Goal: Task Accomplishment & Management: Manage account settings

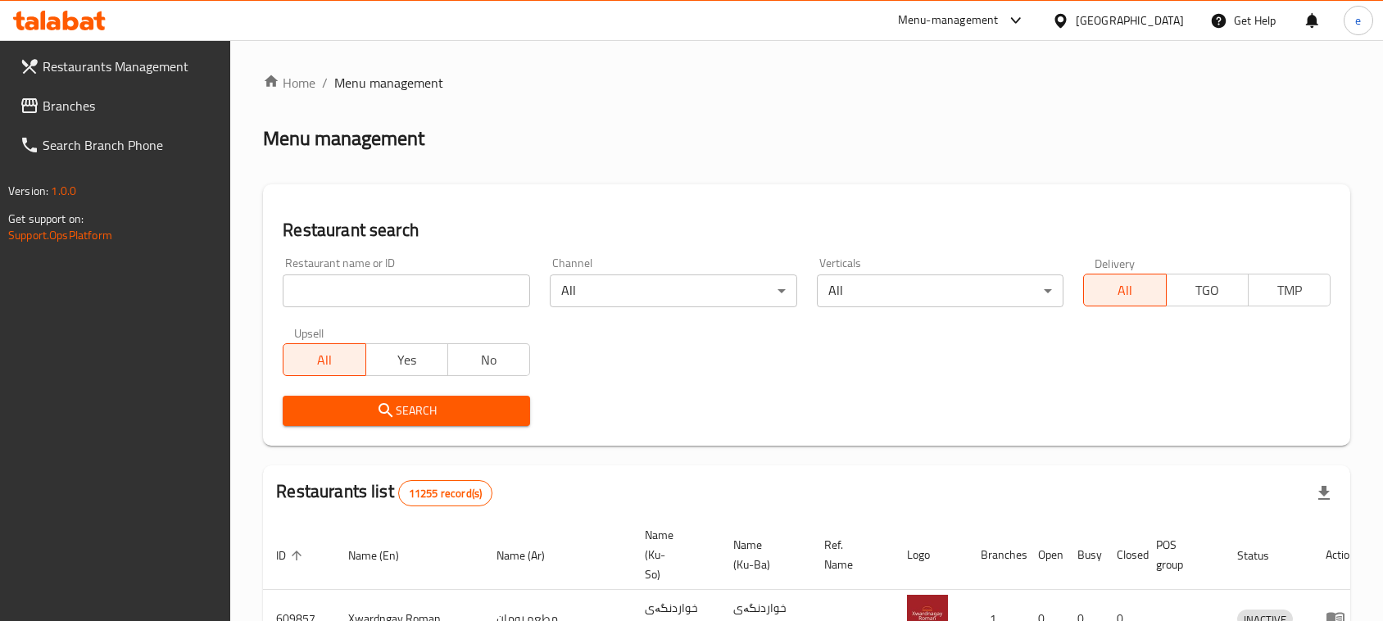
scroll to position [153, 0]
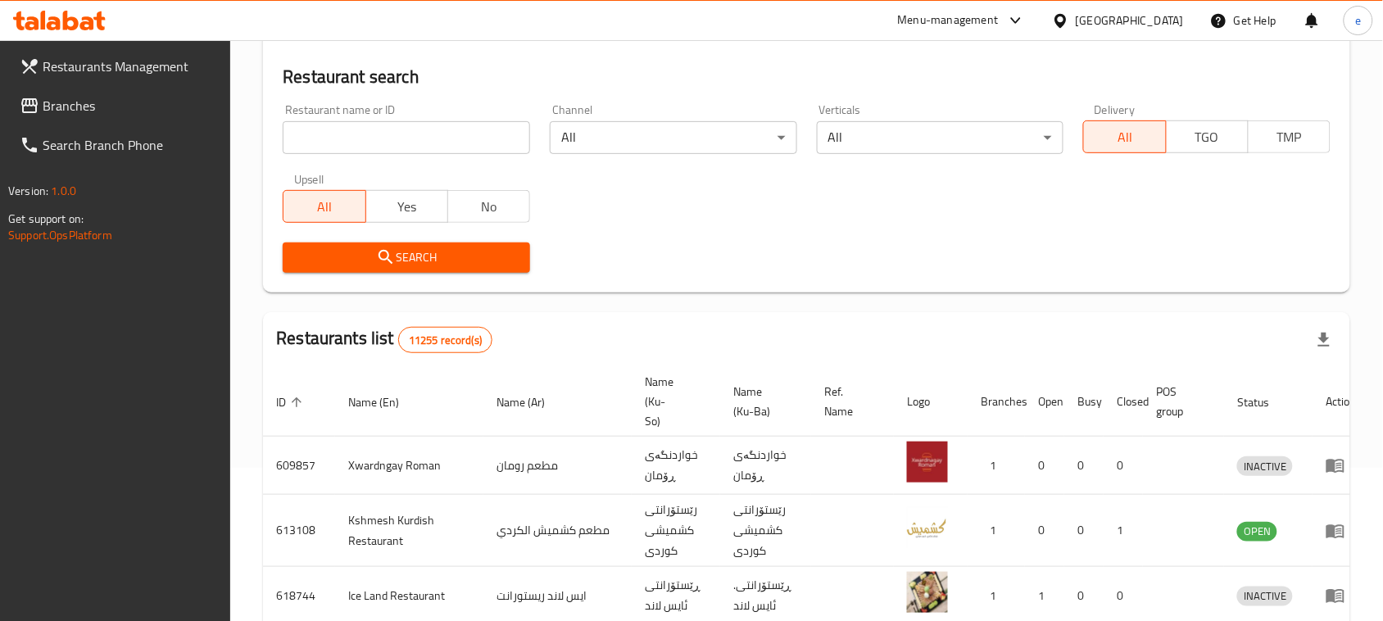
click at [43, 105] on span "Branches" at bounding box center [130, 106] width 175 height 20
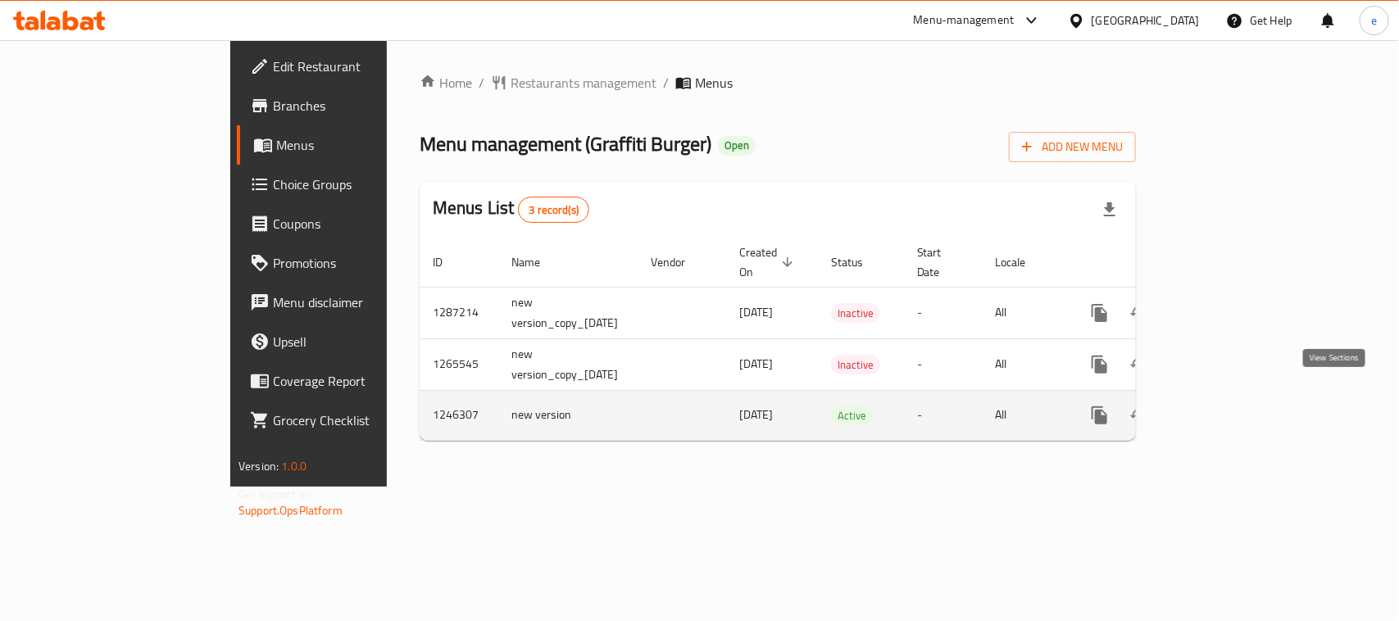
click at [1228, 406] on icon "enhanced table" at bounding box center [1218, 416] width 20 height 20
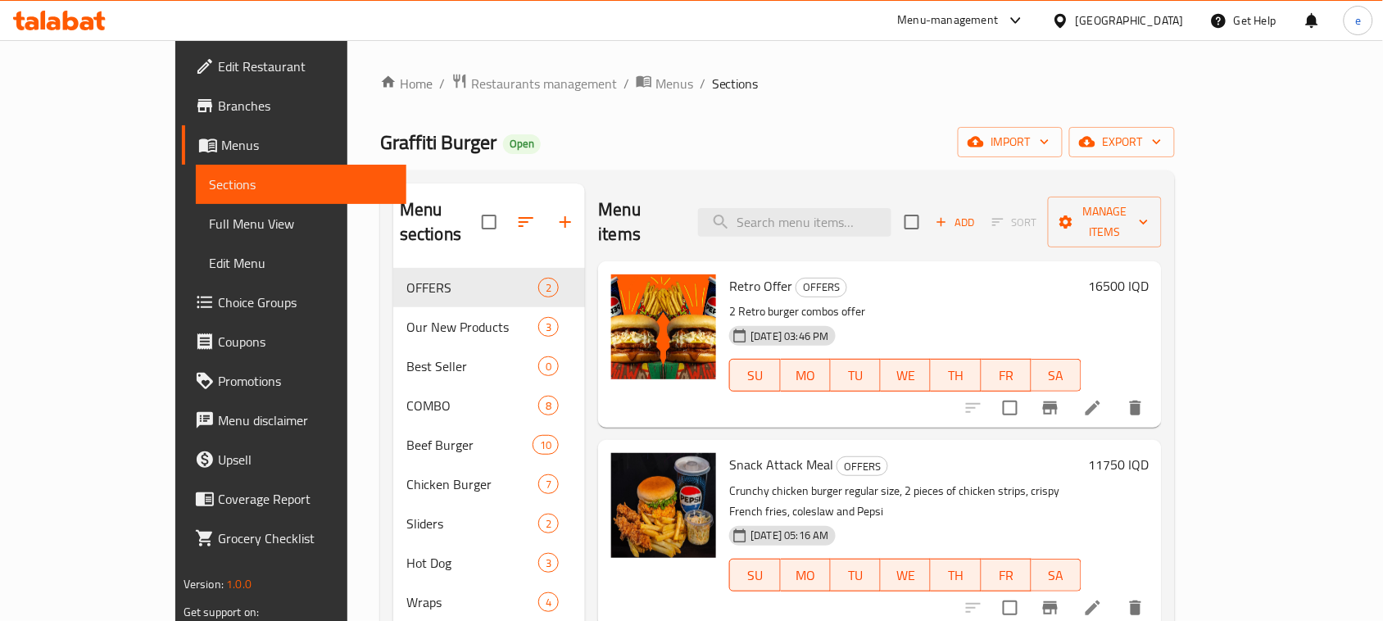
click at [209, 217] on span "Full Menu View" at bounding box center [301, 224] width 184 height 20
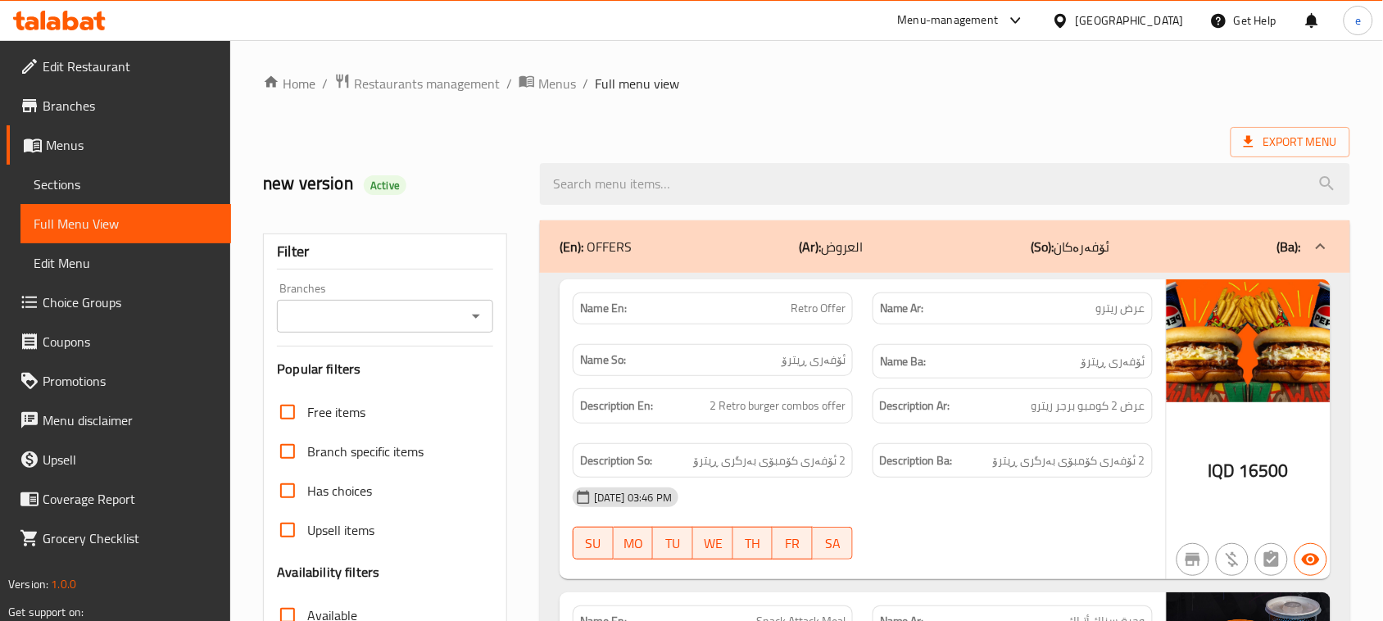
click at [484, 320] on icon "Open" at bounding box center [476, 317] width 20 height 20
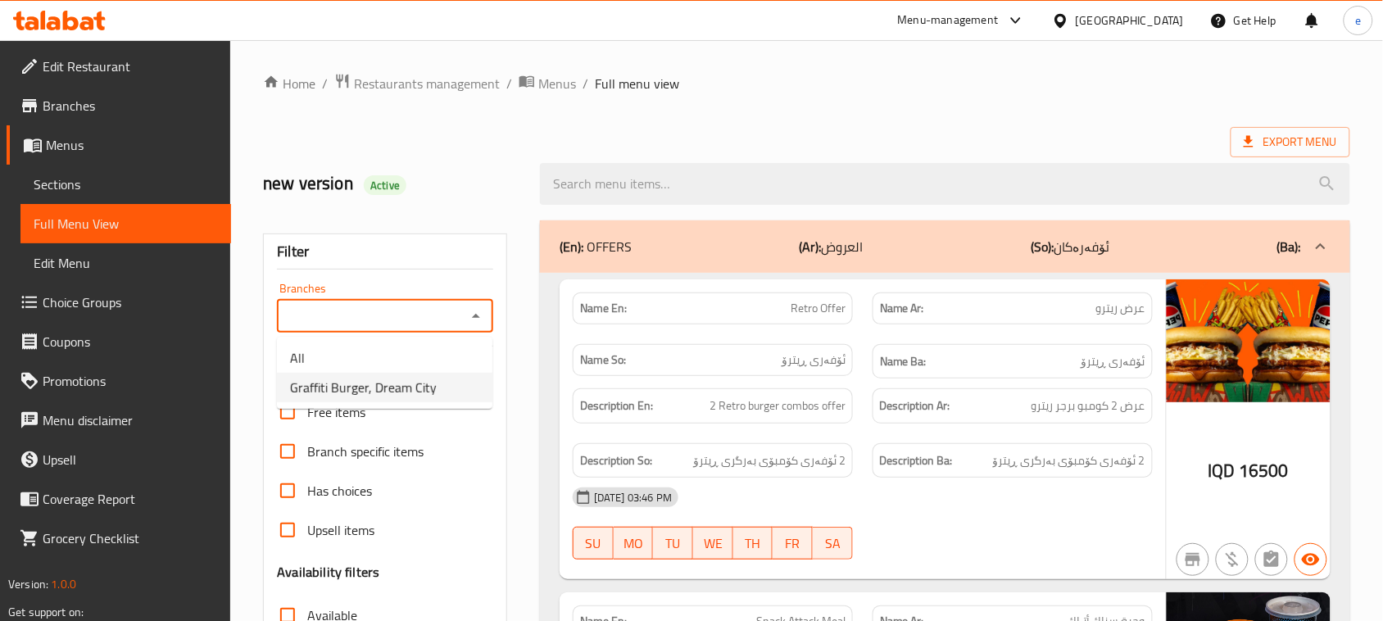
click at [406, 383] on span "Graffiti Burger, Dream City" at bounding box center [363, 388] width 147 height 20
type input "Graffiti Burger, Dream City"
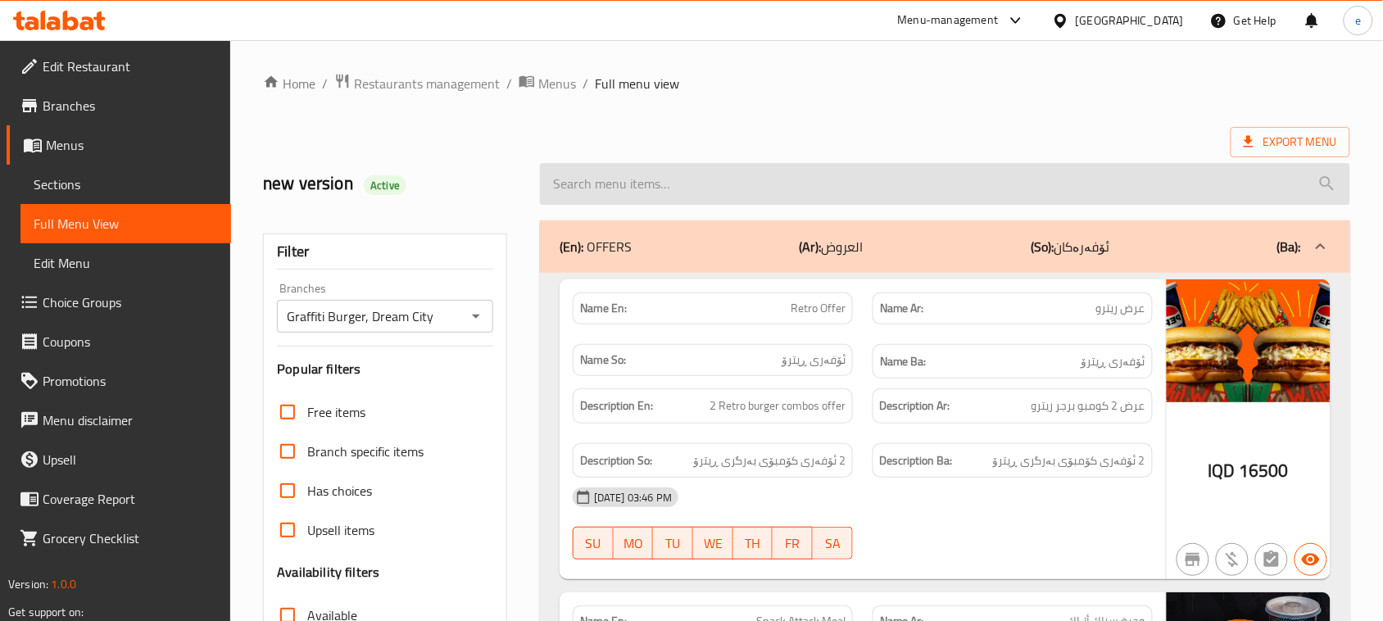
click at [691, 201] on input "search" at bounding box center [945, 184] width 811 height 42
paste input "Deluxe Beef Burger"
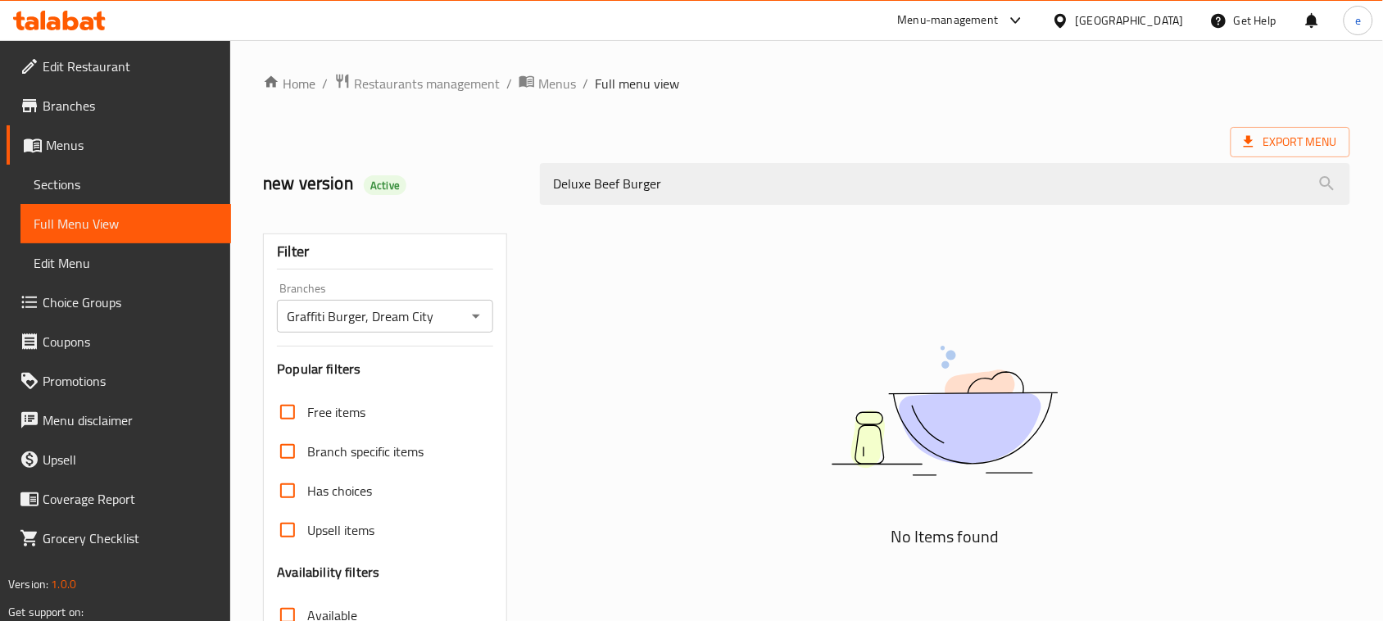
type input "Deluxe Beef Burger"
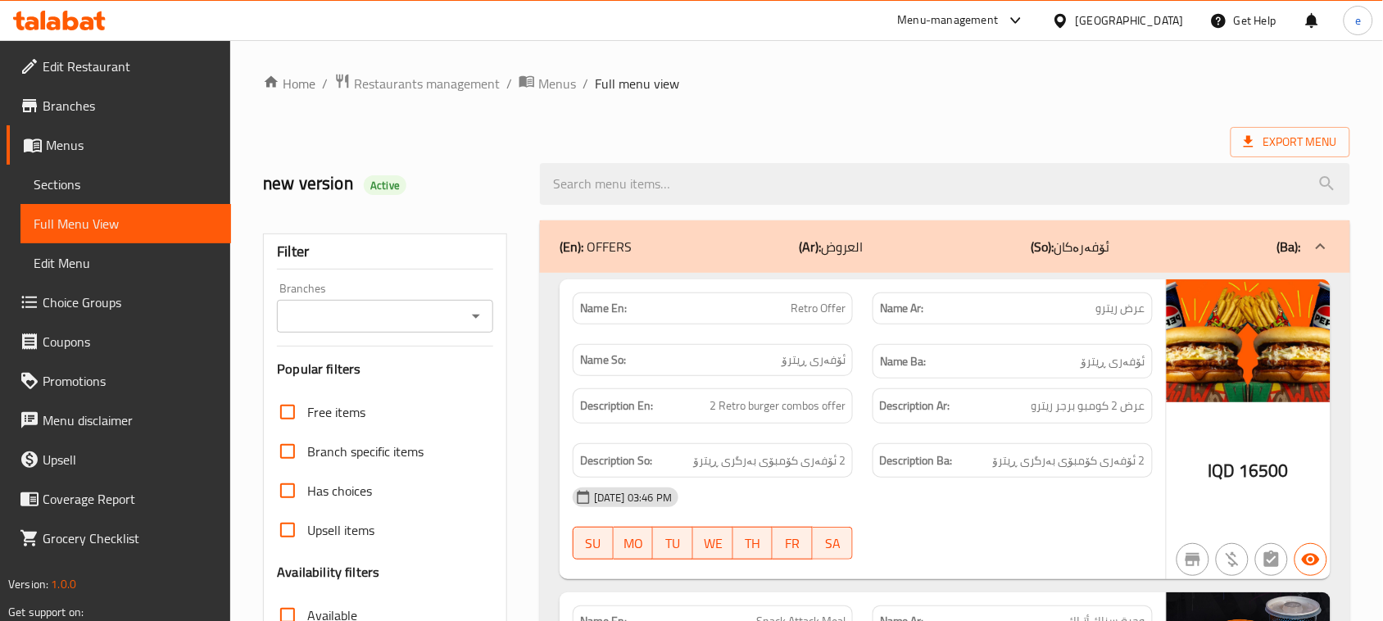
click at [477, 321] on icon "Open" at bounding box center [476, 317] width 20 height 20
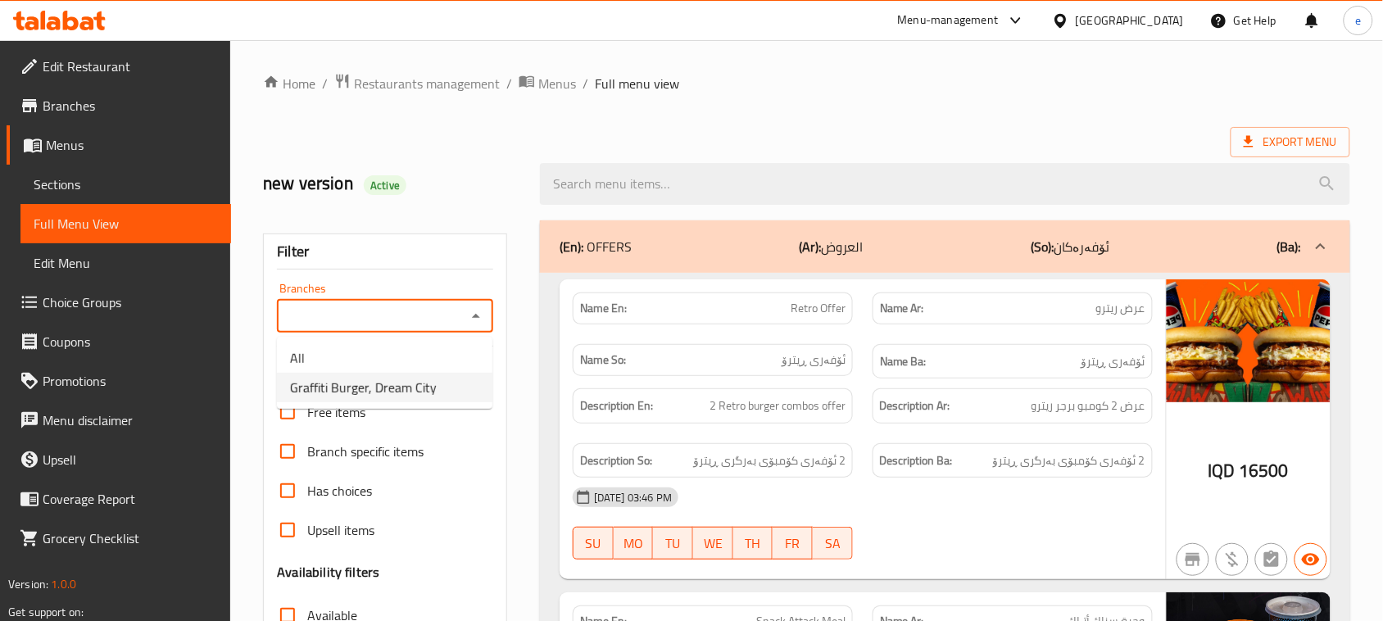
click at [390, 386] on span "Graffiti Burger, Dream City" at bounding box center [363, 388] width 147 height 20
type input "Graffiti Burger, Dream City"
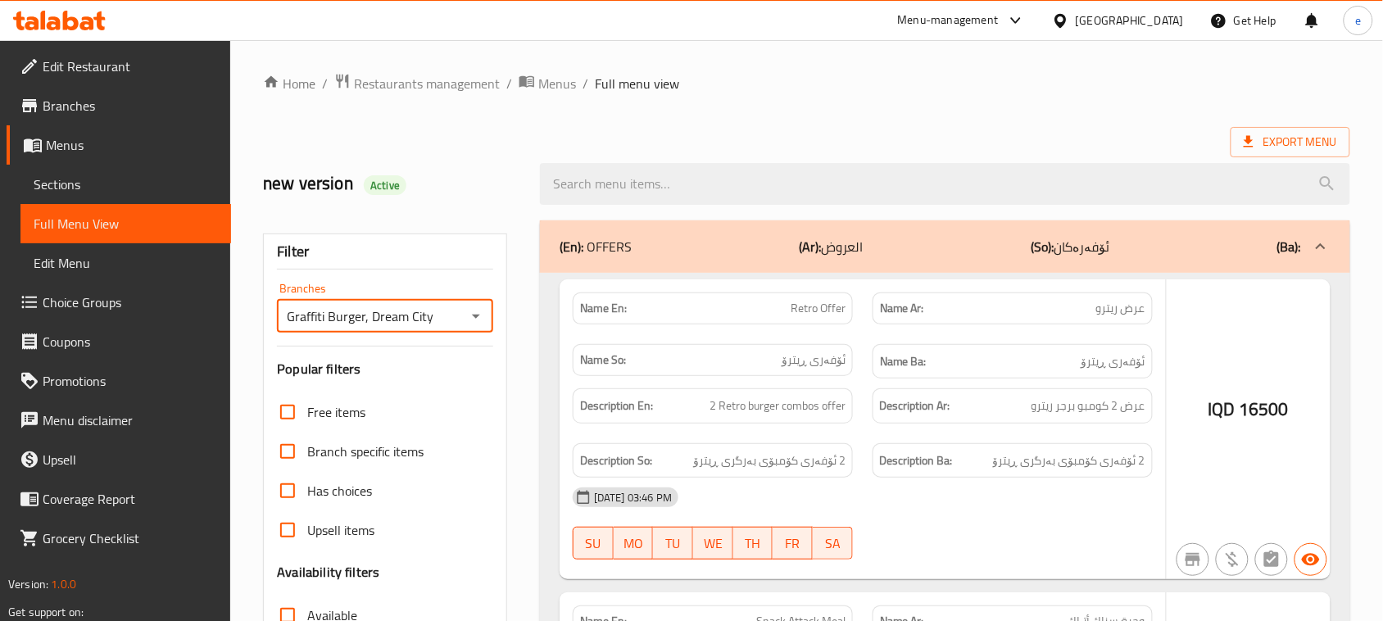
click at [645, 189] on div at bounding box center [691, 310] width 1383 height 621
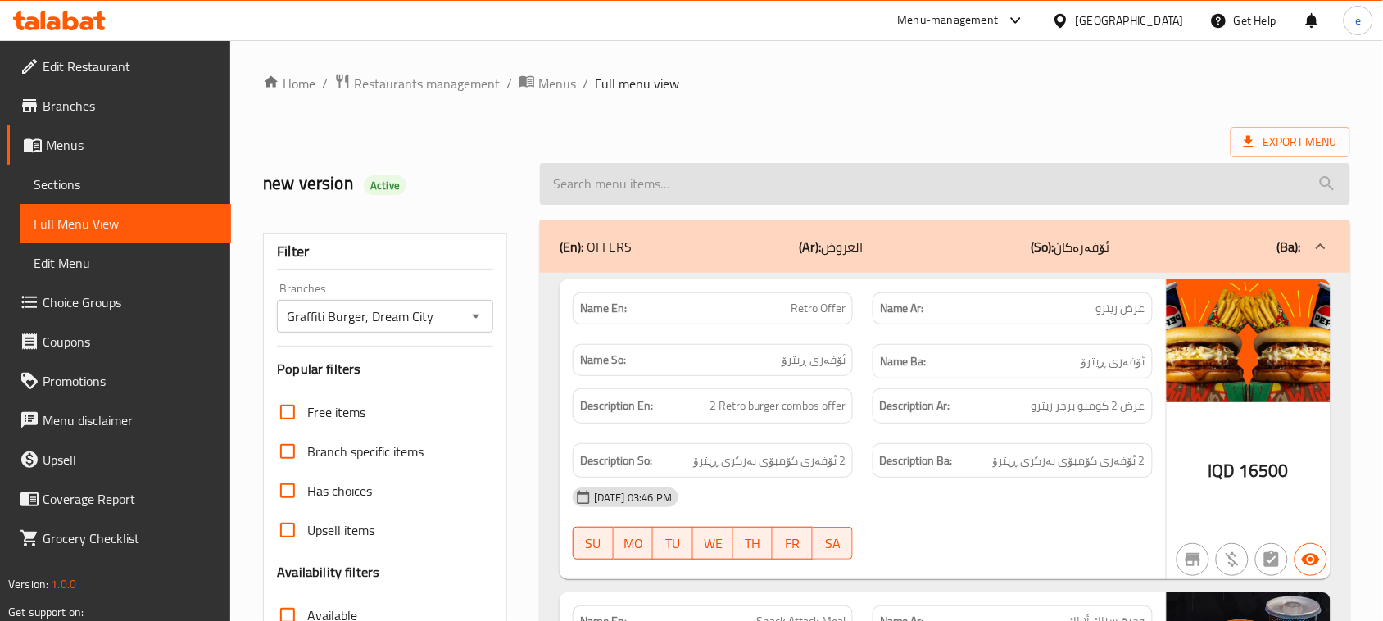
click at [629, 191] on input "search" at bounding box center [945, 184] width 811 height 42
paste input "Deluxe Beef Burger"
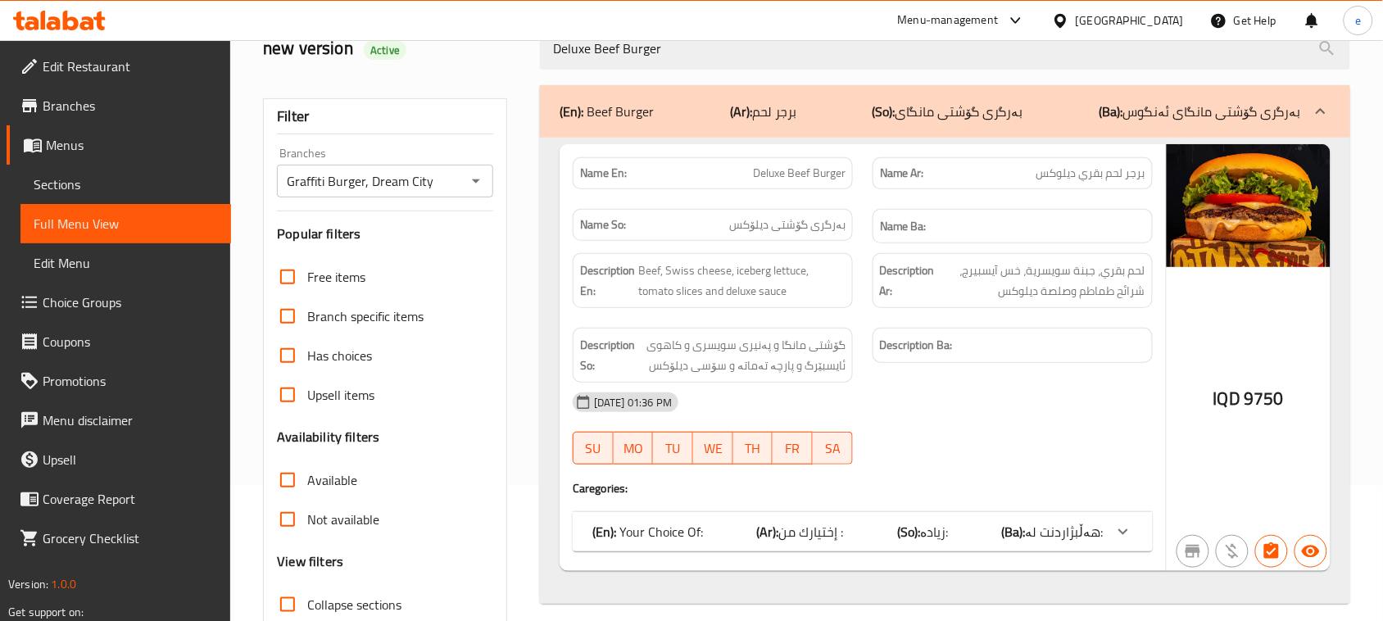
scroll to position [205, 0]
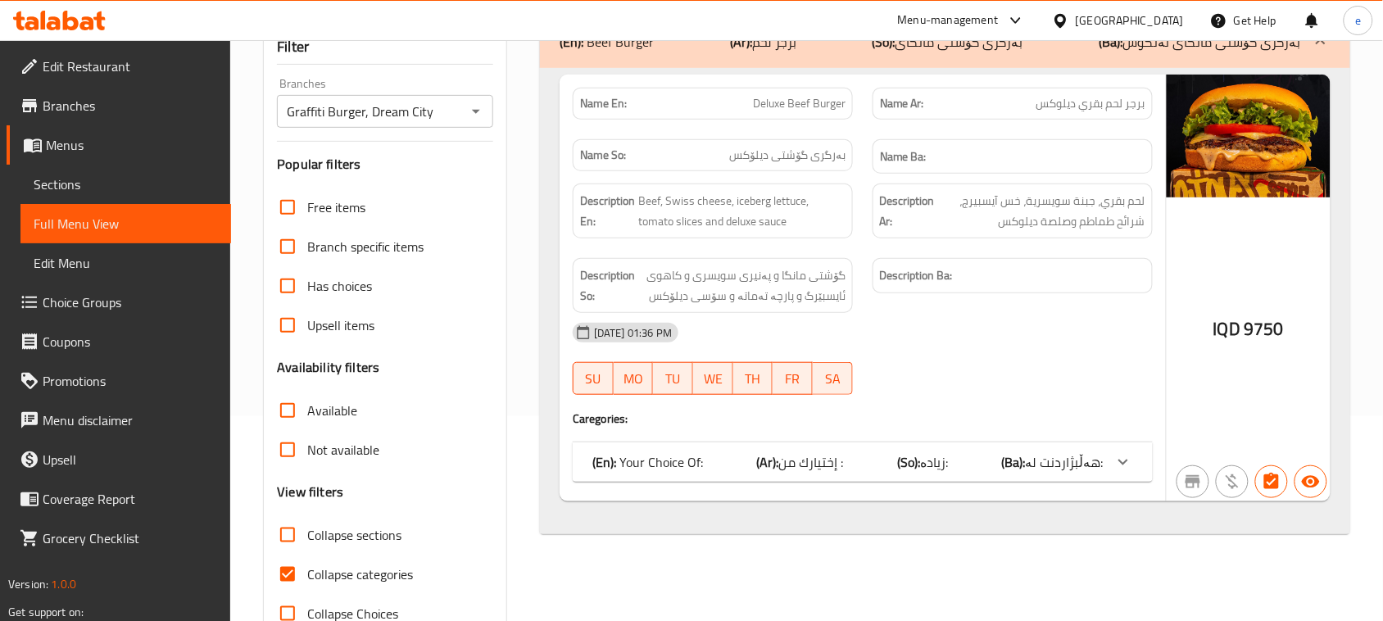
type input "Deluxe Beef Burger"
click at [1116, 453] on icon at bounding box center [1124, 462] width 20 height 20
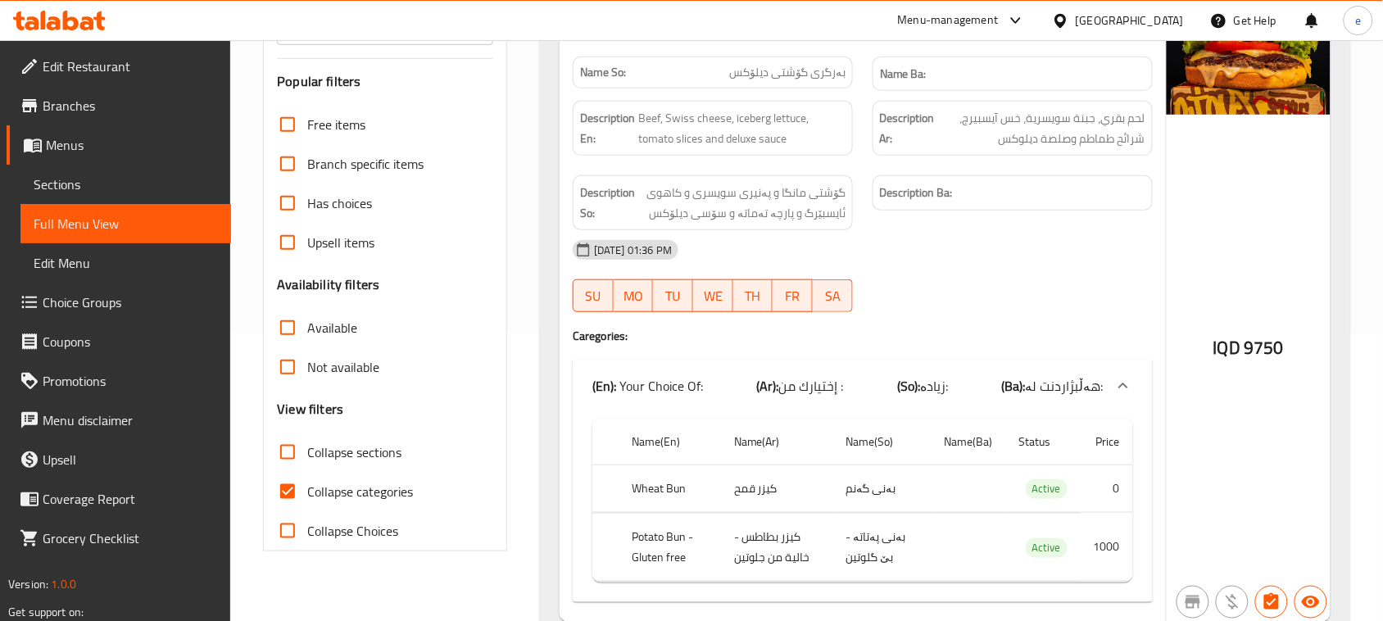
scroll to position [357, 0]
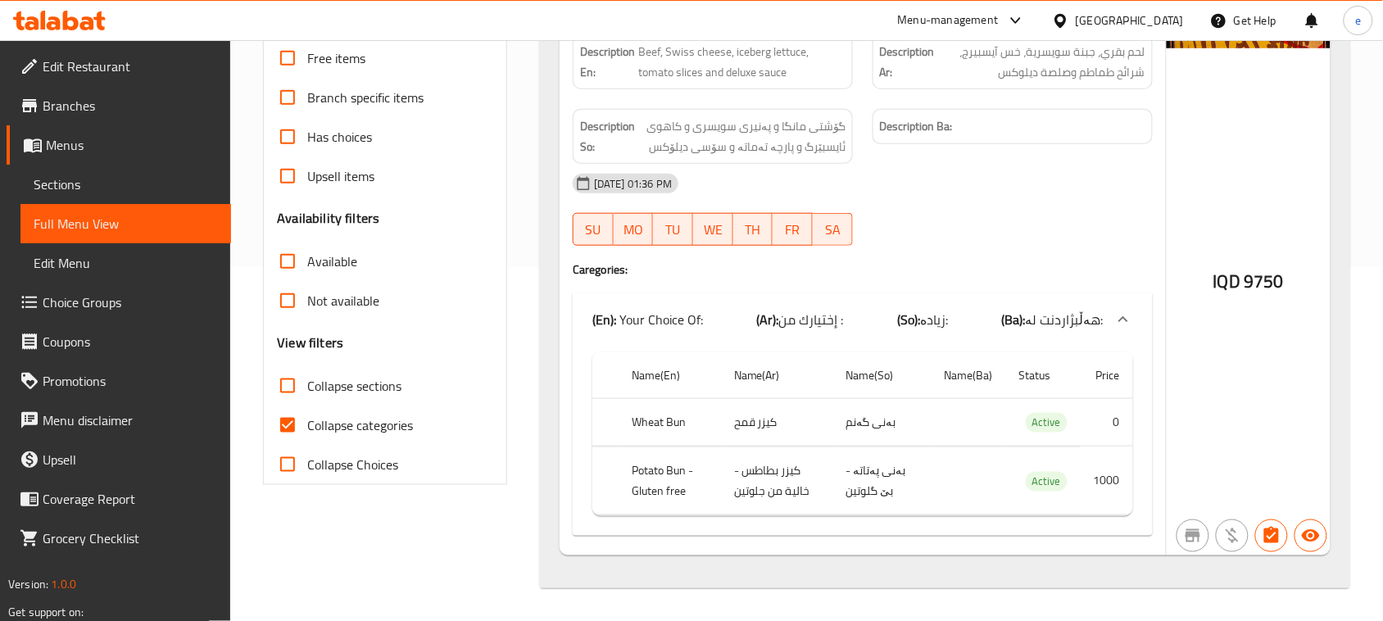
click at [512, 488] on div "Filter Branches Graffiti Burger, Dream City Branches Popular filters Free items…" at bounding box center [391, 228] width 277 height 742
click at [893, 422] on td "بەنی گەنم" at bounding box center [883, 422] width 98 height 48
copy td "بەنی"
click at [850, 423] on td "بەنی گەنم" at bounding box center [883, 422] width 98 height 48
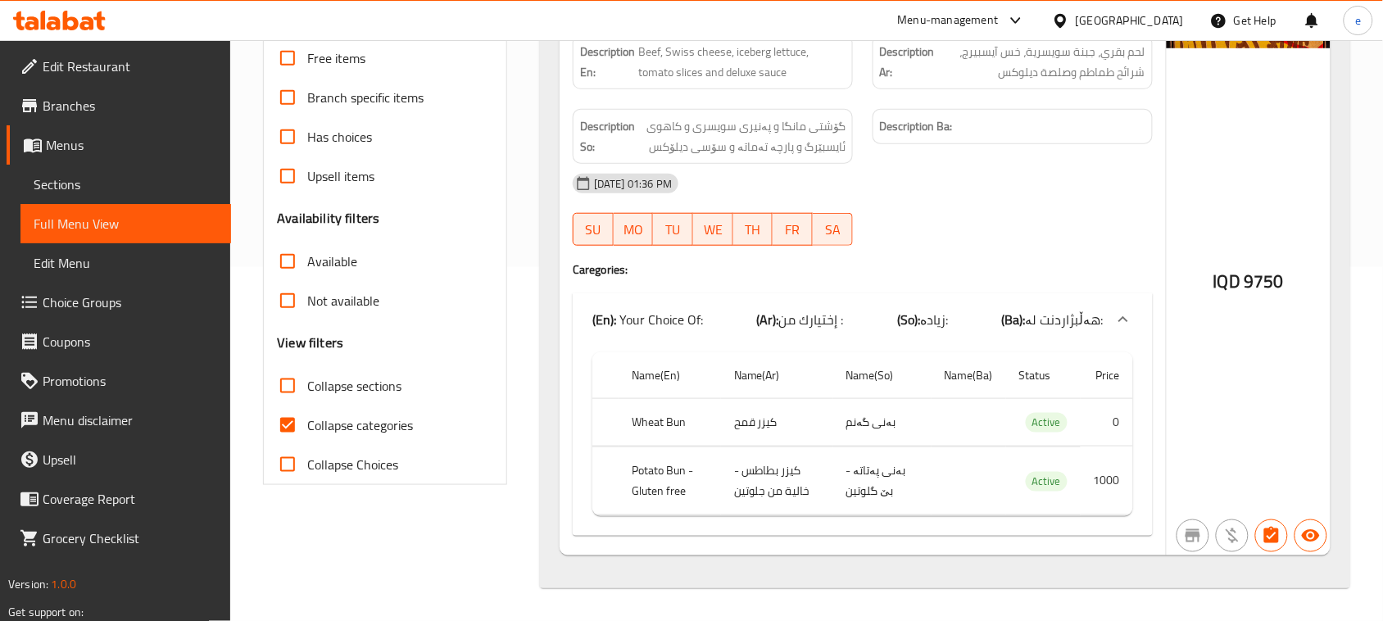
click at [850, 420] on td "بەنی گەنم" at bounding box center [883, 422] width 98 height 48
click at [861, 422] on td "بەنی گەنم" at bounding box center [883, 422] width 98 height 48
copy td "گەنم"
click at [650, 420] on th "Wheat Bun" at bounding box center [670, 422] width 102 height 48
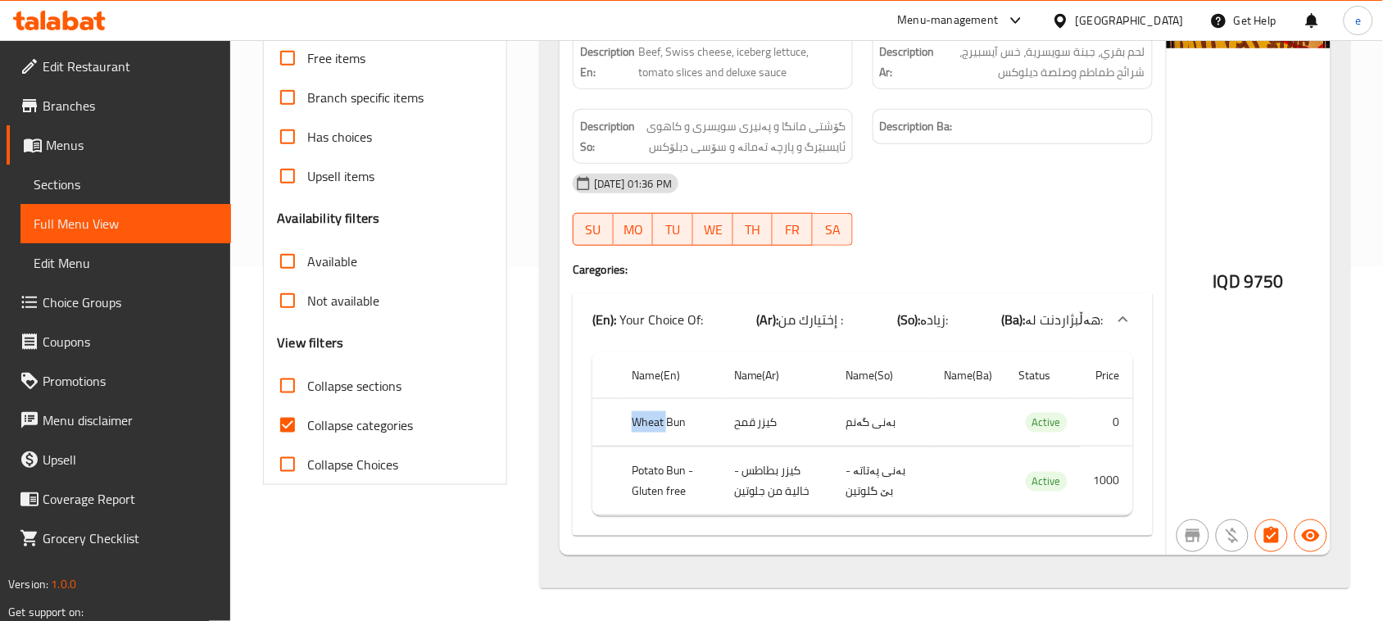
click at [650, 420] on th "Wheat Bun" at bounding box center [670, 422] width 102 height 48
copy th "Wheat"
click at [525, 470] on div "Filter Branches Graffiti Burger, Dream City Branches Popular filters Free items…" at bounding box center [391, 228] width 277 height 742
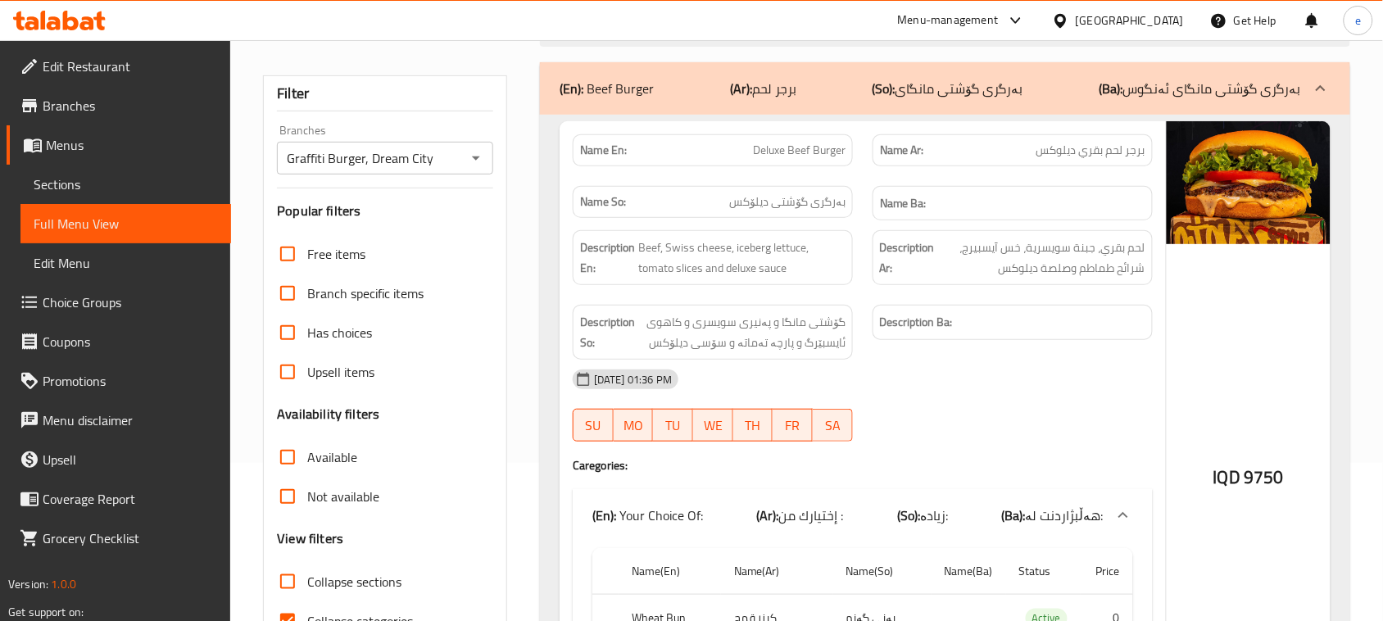
scroll to position [205, 0]
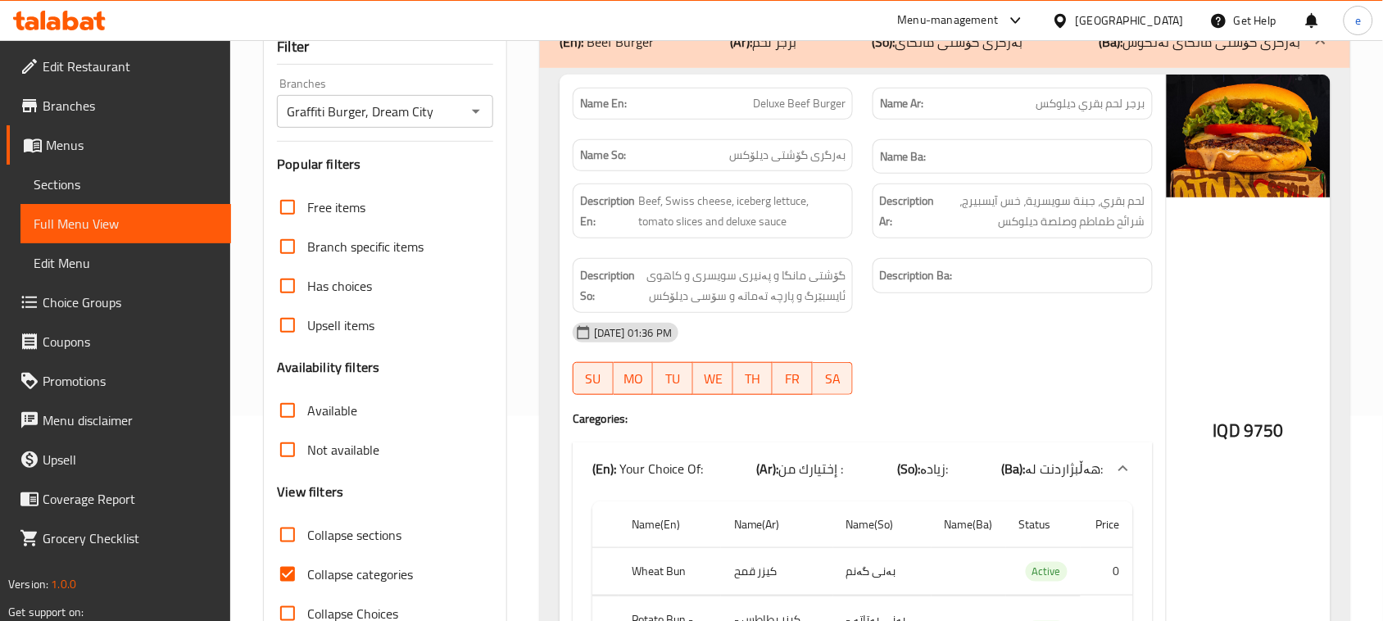
click at [788, 90] on div "Name En: Deluxe Beef Burger" at bounding box center [713, 104] width 280 height 32
click at [772, 96] on span "Deluxe Beef Burger" at bounding box center [799, 103] width 93 height 17
copy span "Deluxe Beef Burger"
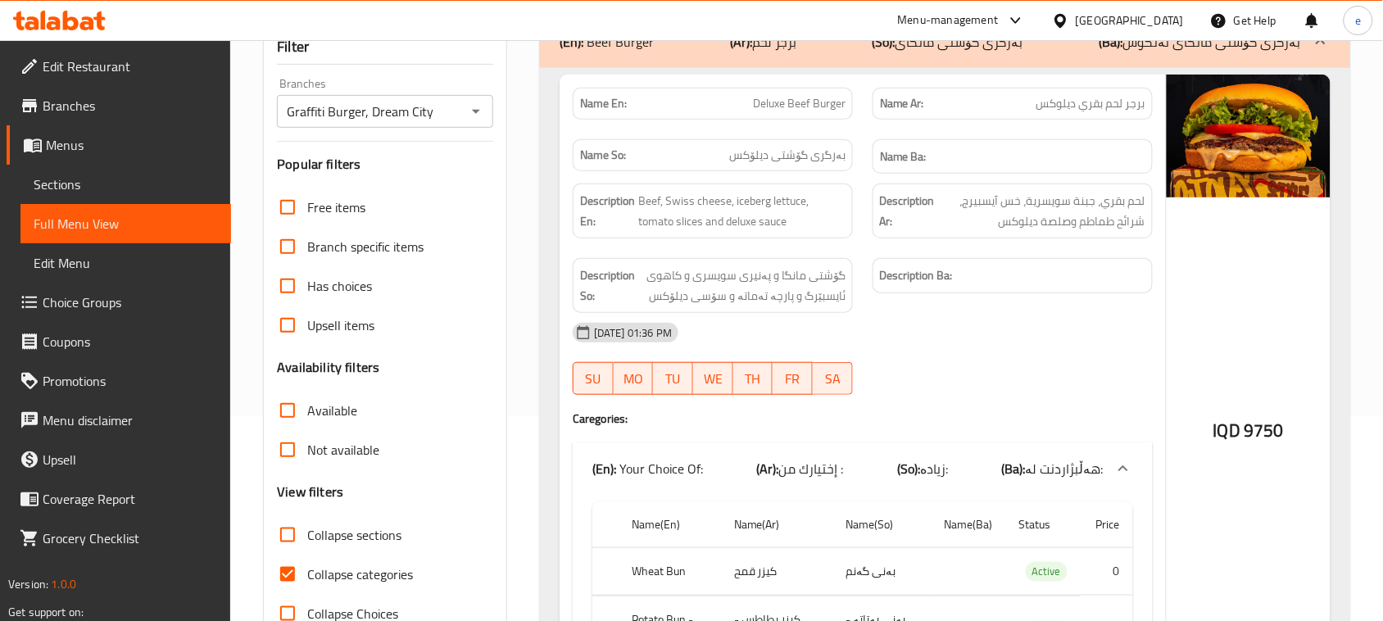
click at [557, 348] on div "Name En: Deluxe Beef Burger Name Ar: برجر لحم بقري ديلوكس Name So: بەرگری گۆشتی…" at bounding box center [945, 403] width 811 height 670
click at [475, 111] on icon "Open" at bounding box center [476, 112] width 8 height 4
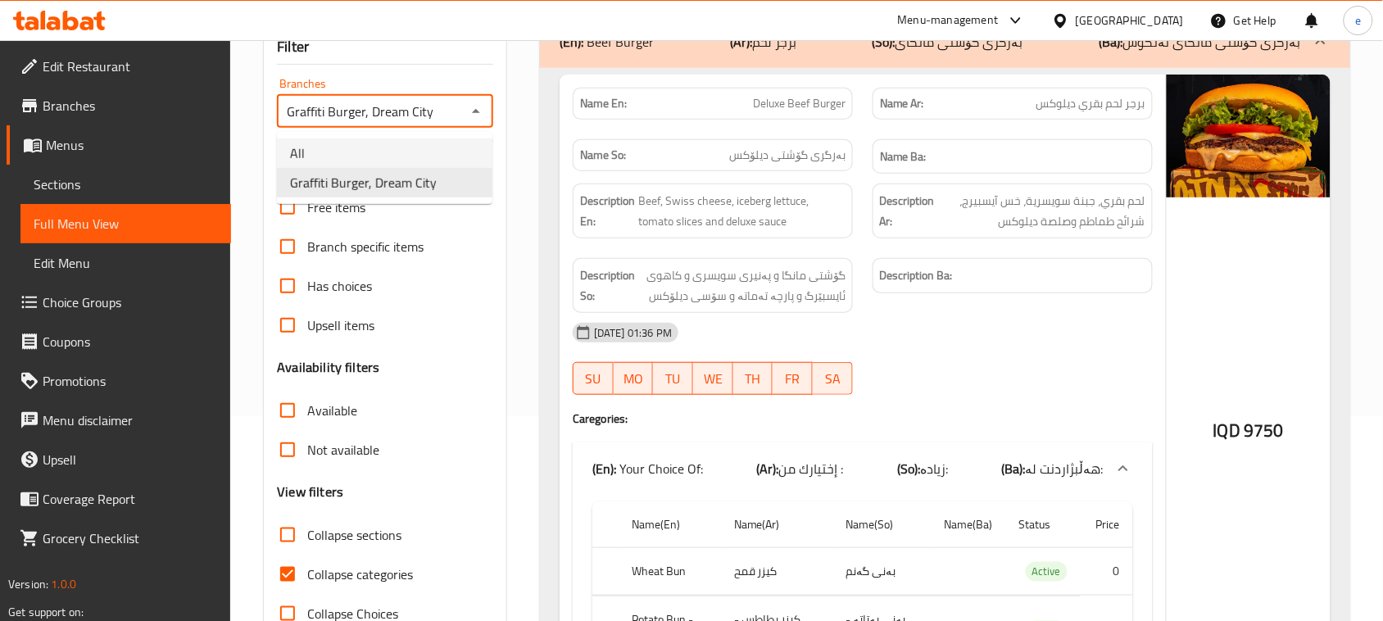
click at [433, 153] on li "All" at bounding box center [385, 154] width 216 height 30
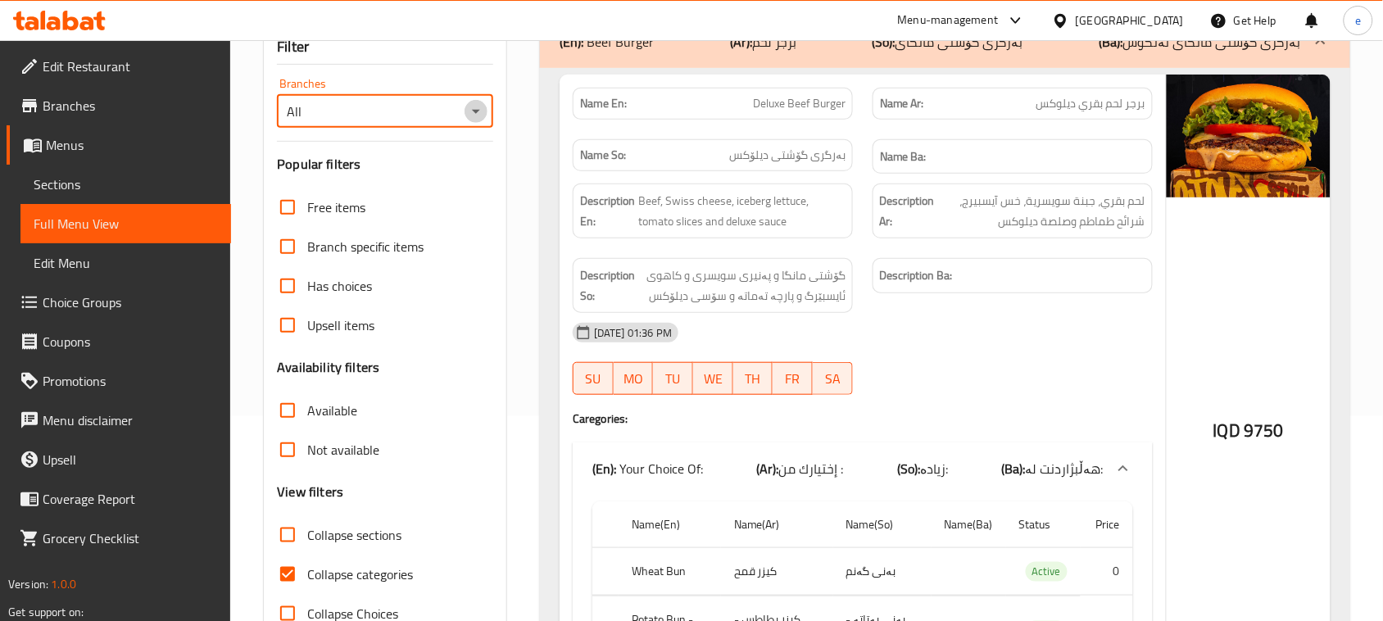
click at [477, 109] on icon "Open" at bounding box center [476, 112] width 20 height 20
click at [457, 175] on li "Graffiti Burger, Dream City" at bounding box center [385, 183] width 216 height 30
click at [553, 396] on div "Name En: Deluxe Beef Burger Name Ar: برجر لحم بقري ديلوكس Name So: بەرگری گۆشتی…" at bounding box center [945, 403] width 811 height 670
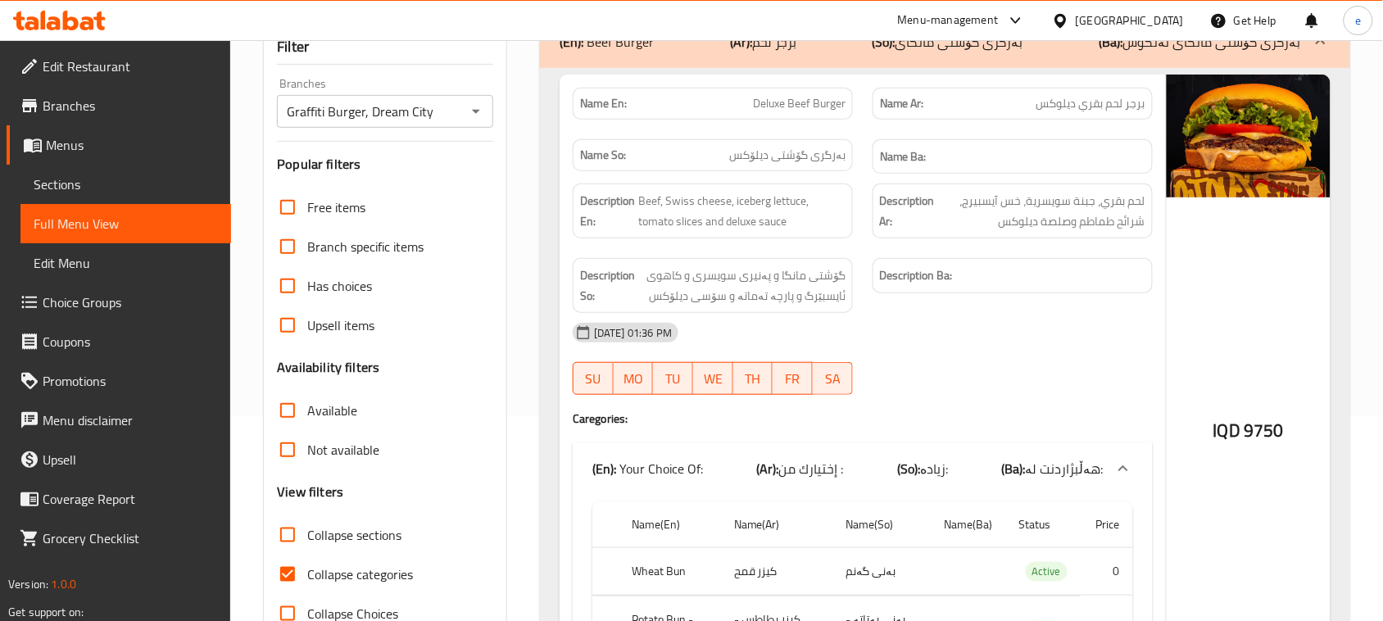
click at [478, 117] on icon "Open" at bounding box center [476, 112] width 20 height 20
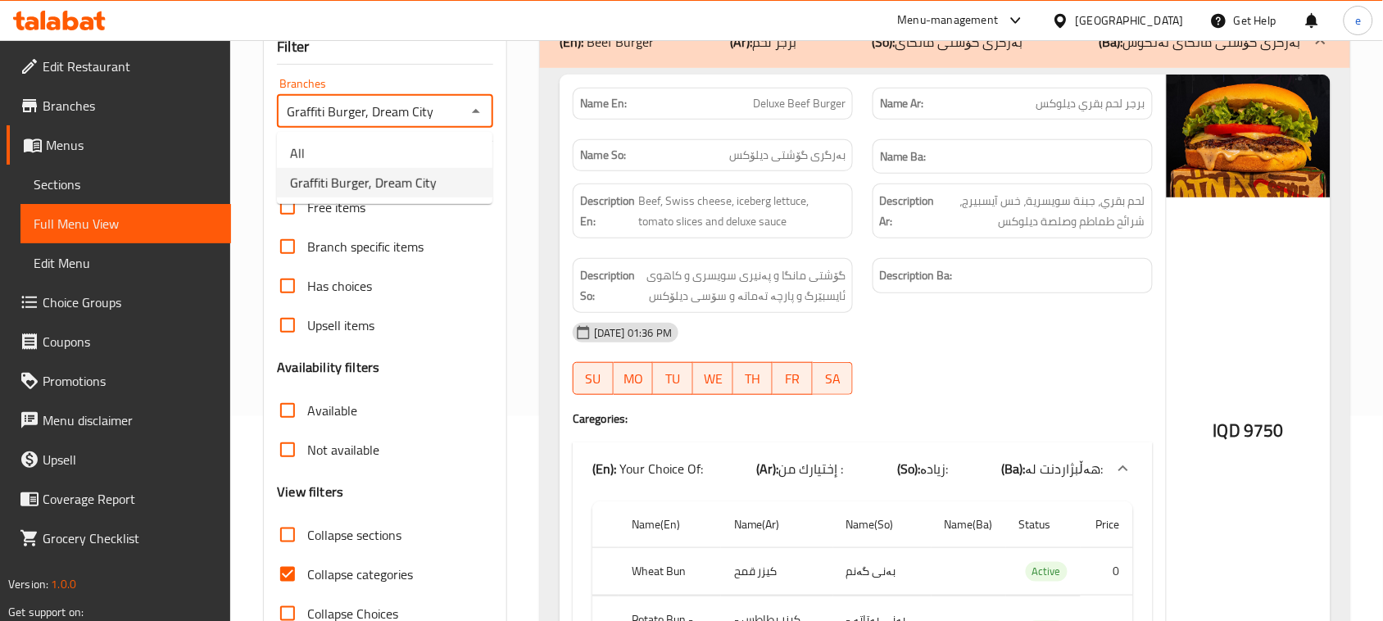
click at [448, 137] on ul "All Graffiti Burger, Dream City" at bounding box center [385, 168] width 216 height 72
click at [441, 143] on li "All" at bounding box center [385, 154] width 216 height 30
click at [471, 111] on icon "Open" at bounding box center [476, 112] width 20 height 20
click at [447, 174] on li "Graffiti Burger, Dream City" at bounding box center [385, 183] width 216 height 30
click at [479, 109] on icon "Open" at bounding box center [476, 112] width 20 height 20
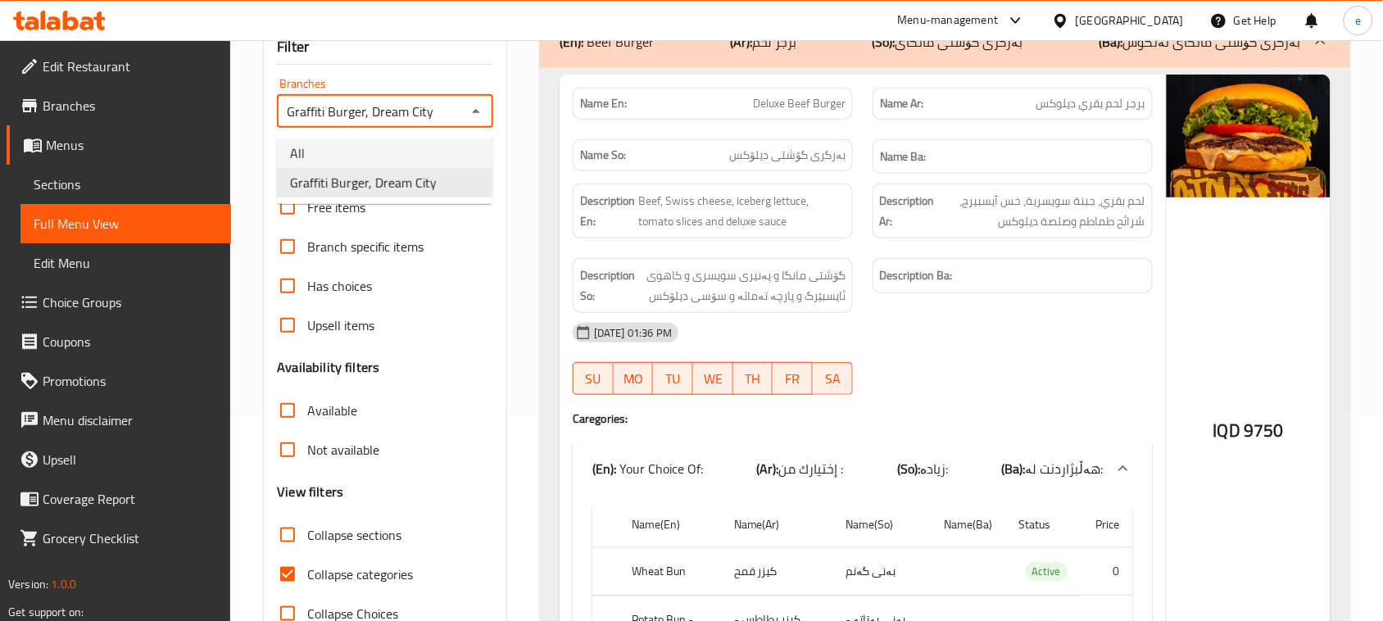
click at [432, 148] on li "All" at bounding box center [385, 154] width 216 height 30
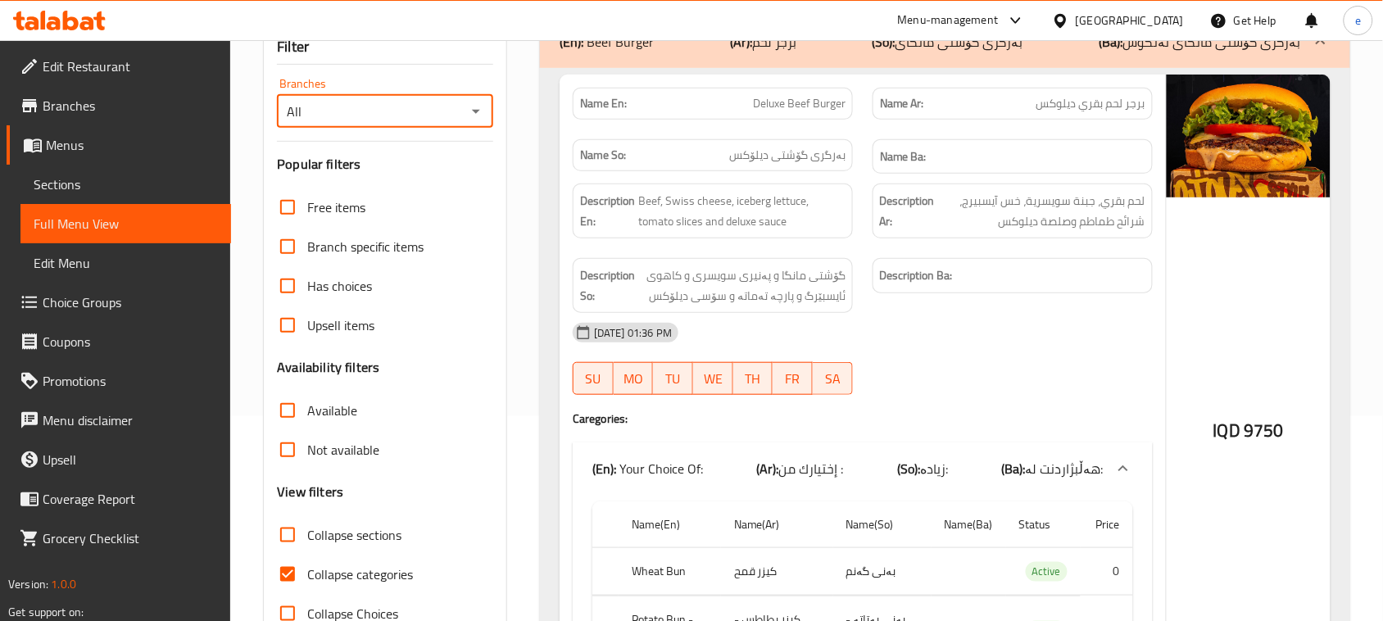
click at [479, 111] on icon "Open" at bounding box center [476, 112] width 8 height 4
click at [418, 183] on span "Graffiti Burger, Dream City" at bounding box center [363, 183] width 147 height 20
type input "Graffiti Burger, Dream City"
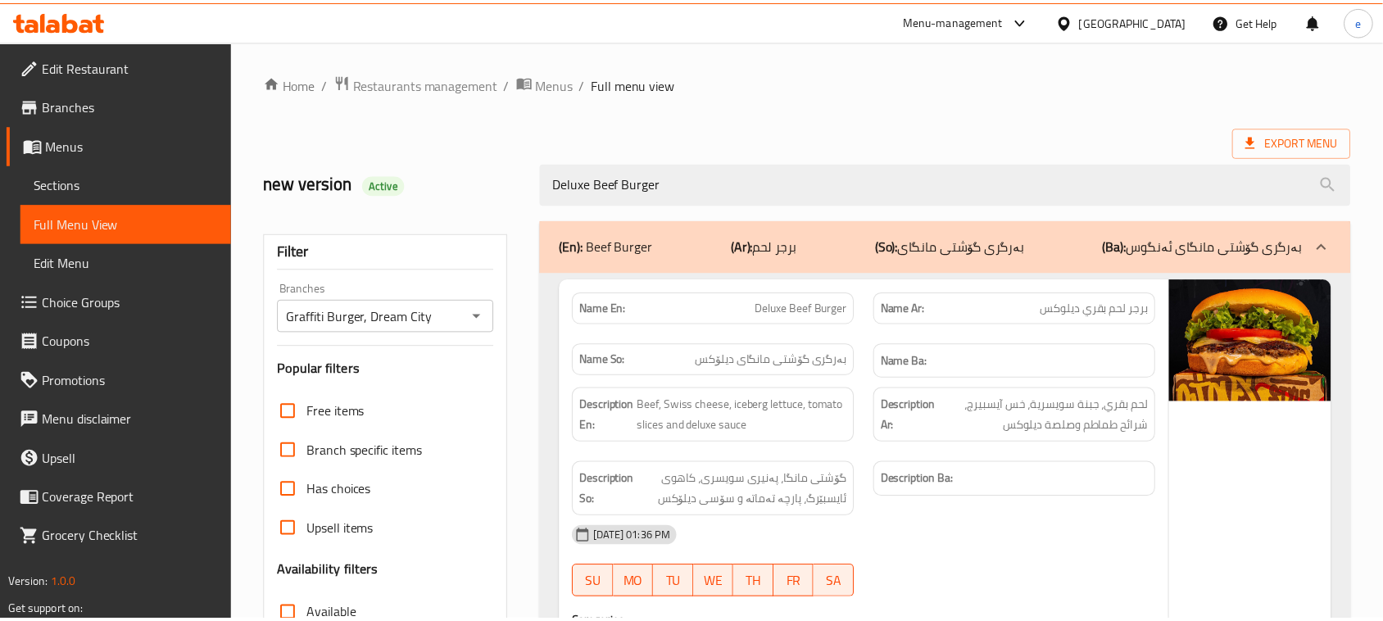
scroll to position [357, 0]
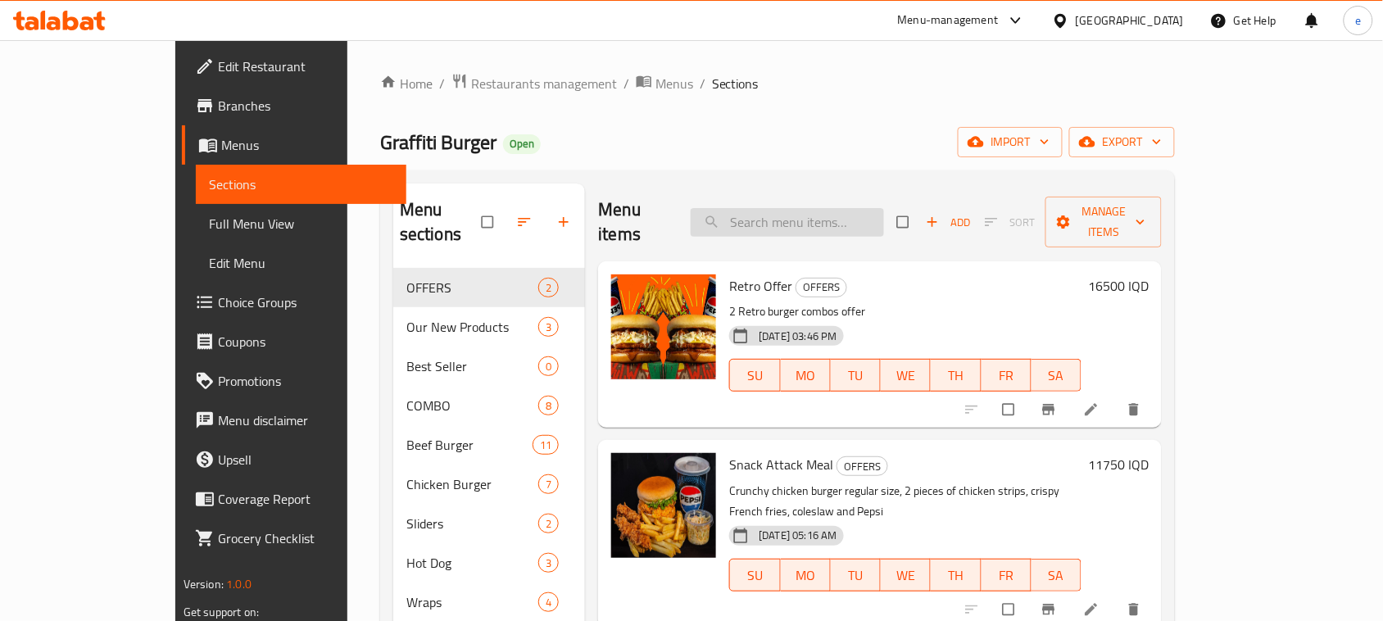
click at [817, 221] on input "search" at bounding box center [787, 222] width 193 height 29
paste input "Deluxe Beef Burger"
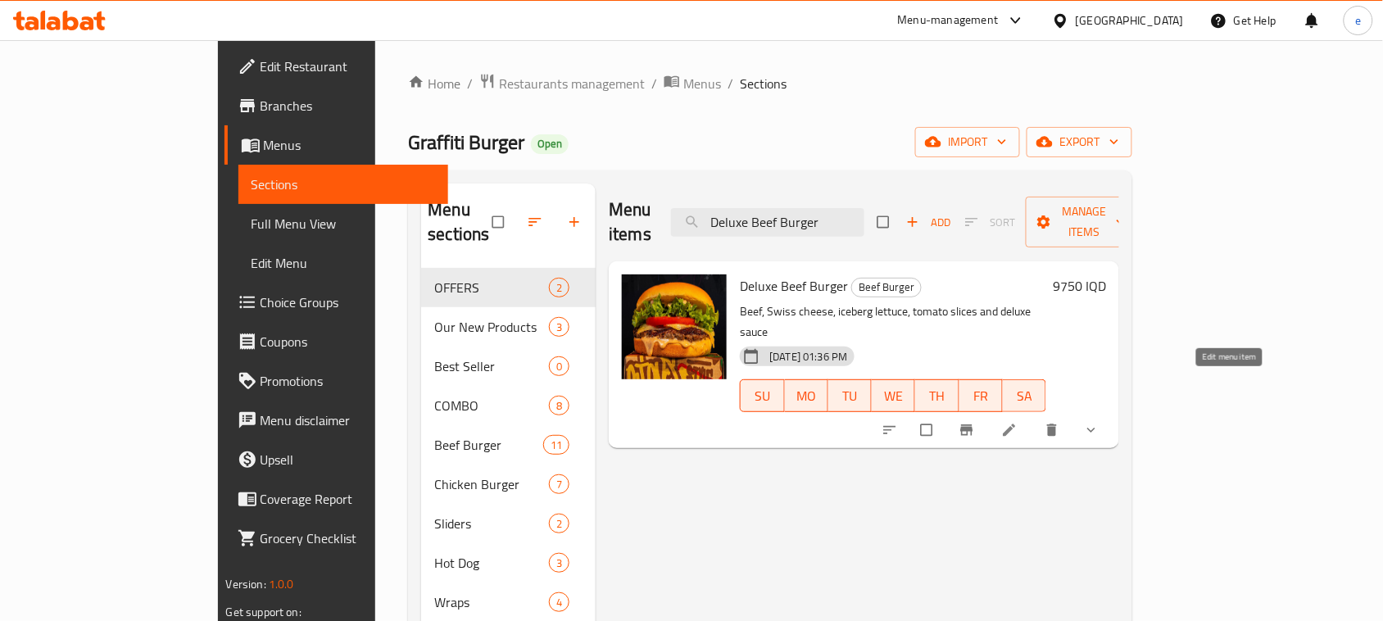
type input "Deluxe Beef Burger"
click at [1018, 422] on icon at bounding box center [1010, 430] width 16 height 16
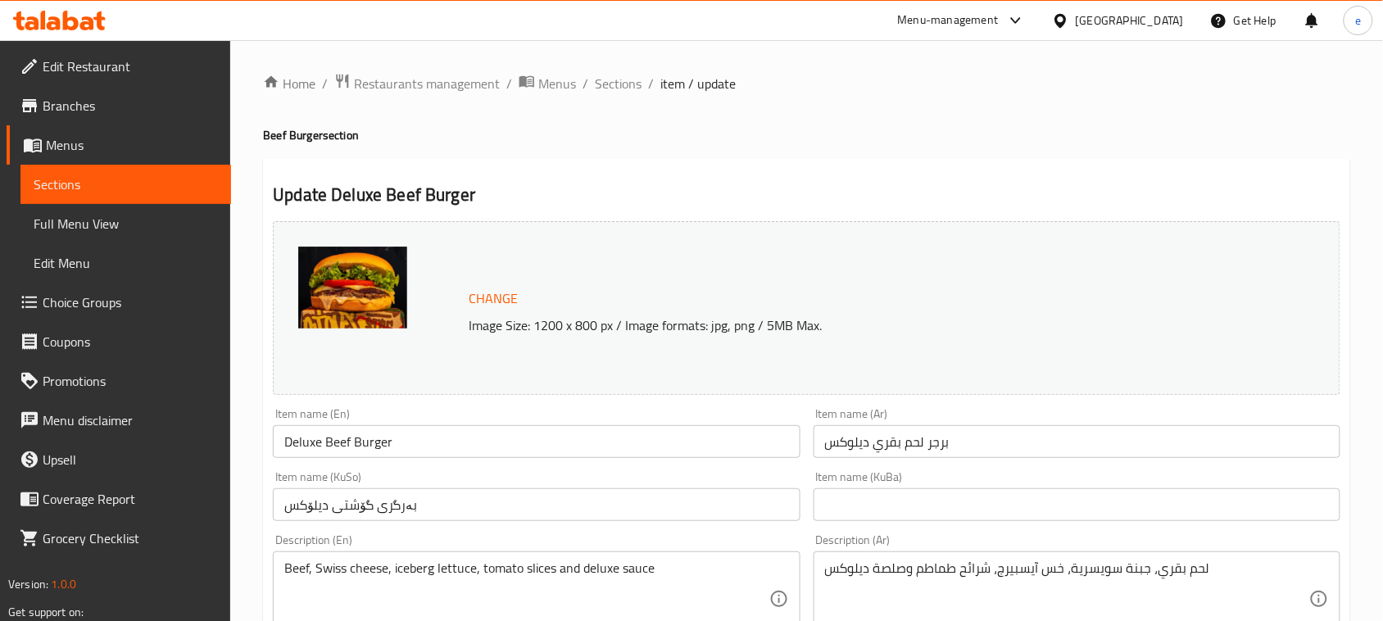
scroll to position [205, 0]
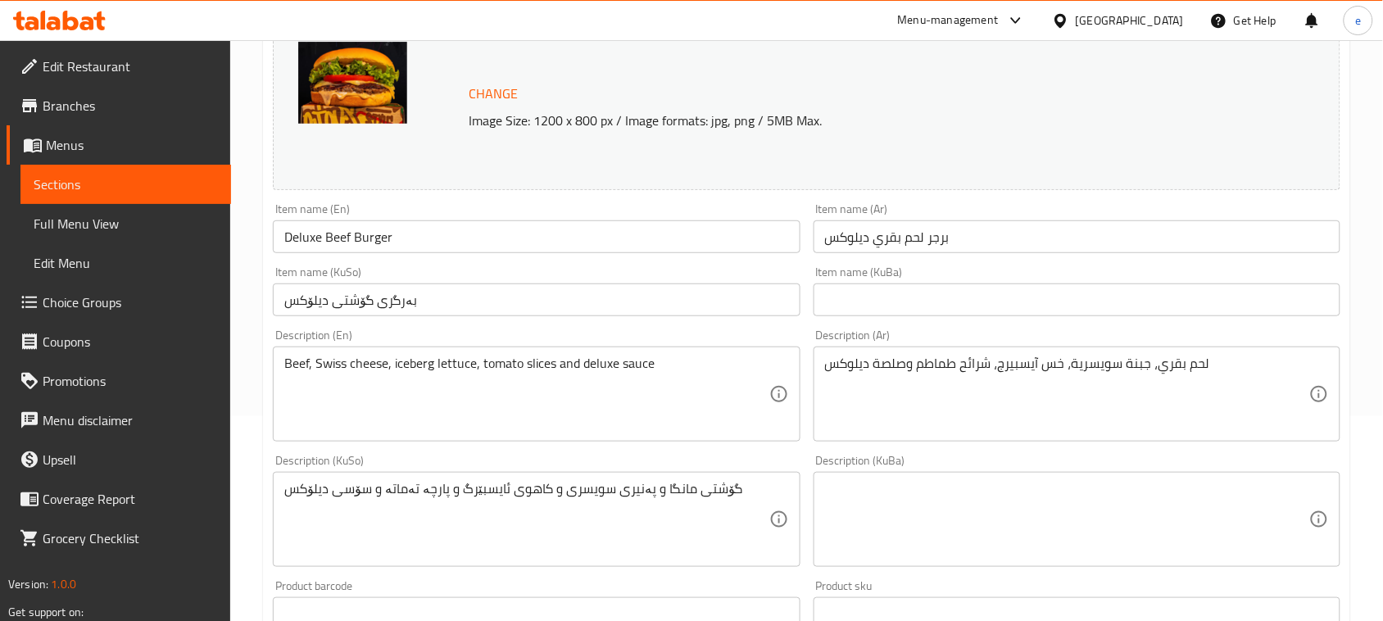
click at [510, 300] on input "بەرگری گۆشتی دیلۆکس" at bounding box center [536, 300] width 527 height 33
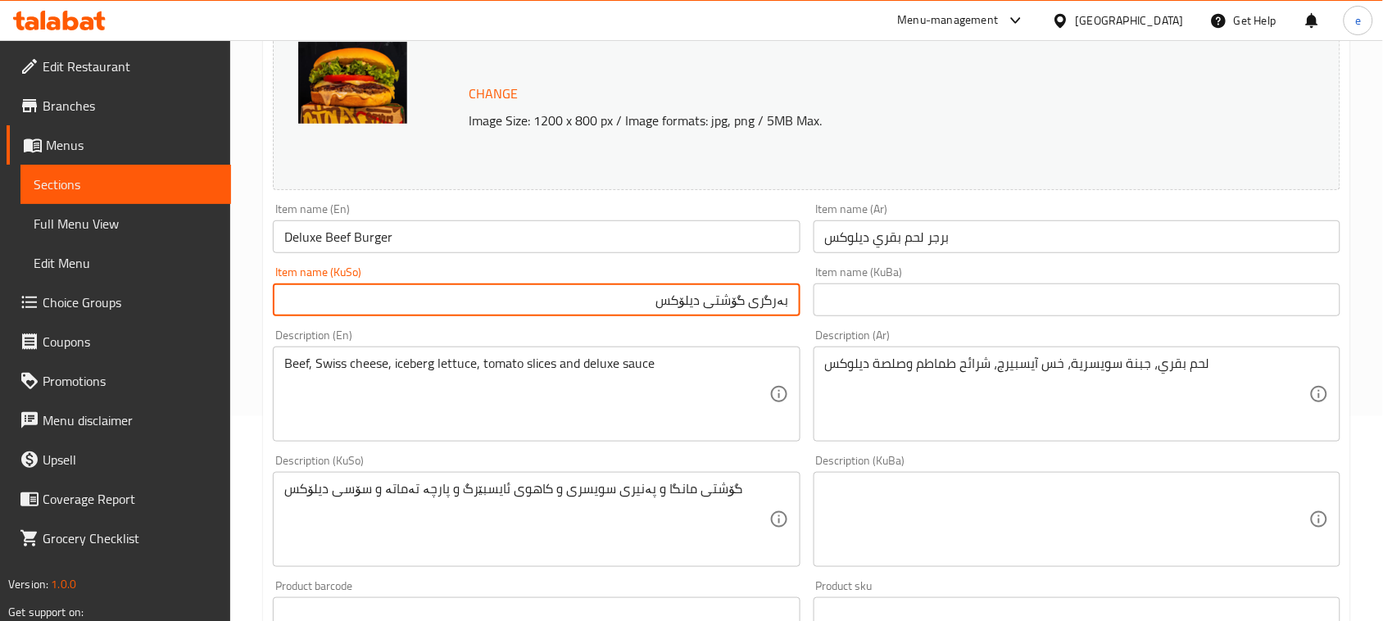
click at [707, 306] on input "بەرگری گۆشتی دیلۆکس" at bounding box center [536, 300] width 527 height 33
type input "بەرگری گۆشتی مانگای دیلۆکس"
click at [311, 239] on input "Deluxe Beef Burger" at bounding box center [536, 236] width 527 height 33
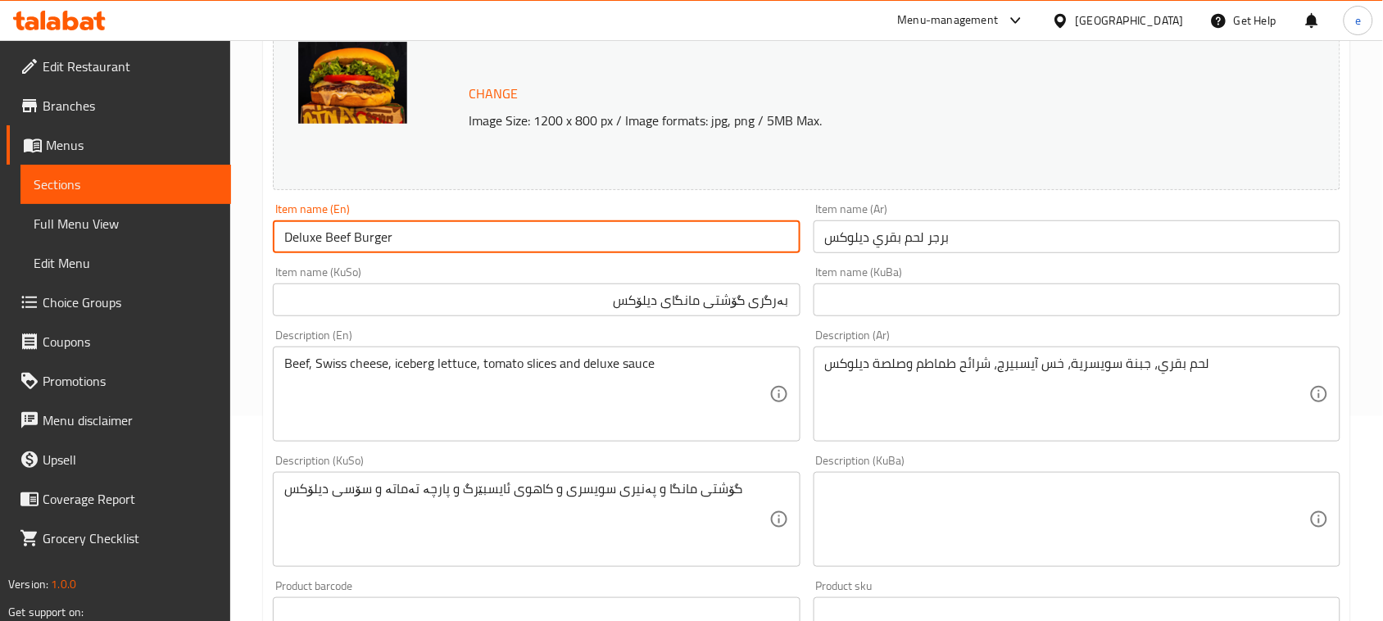
click at [311, 239] on input "Deluxe Beef Burger" at bounding box center [536, 236] width 527 height 33
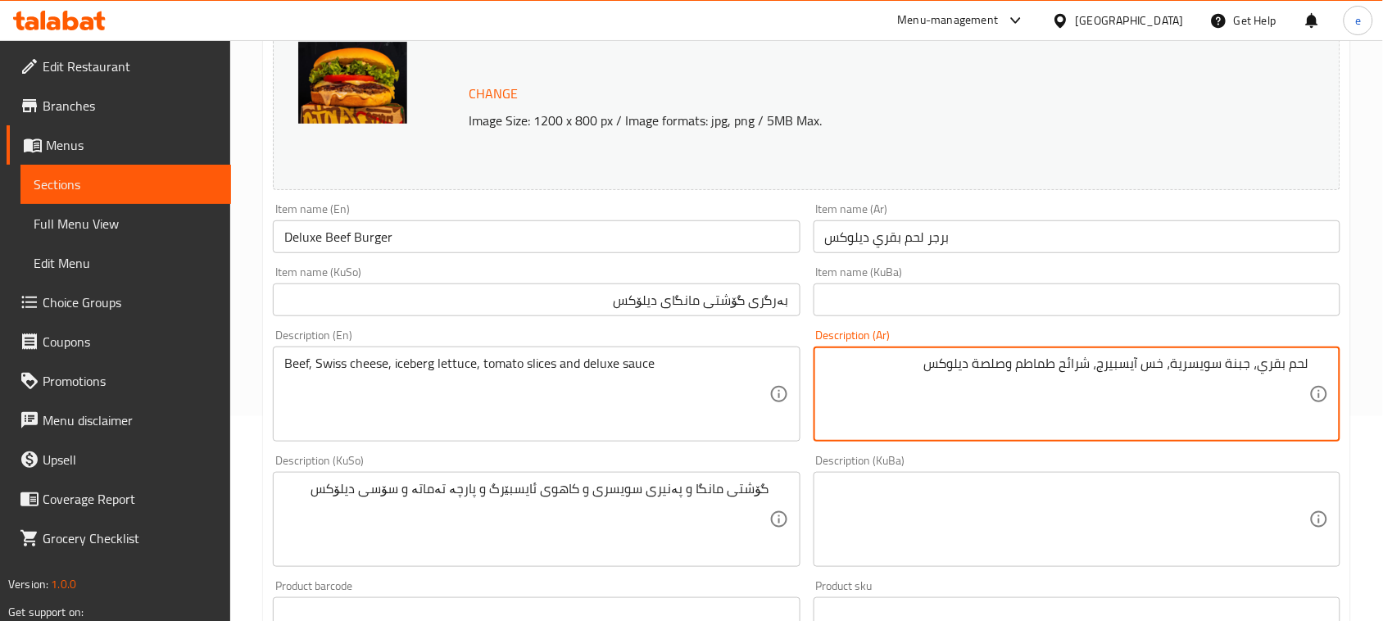
click at [283, 361] on div "Beef, Swiss cheese, iceberg lettuce, tomato slices and deluxe sauce Description…" at bounding box center [536, 394] width 527 height 95
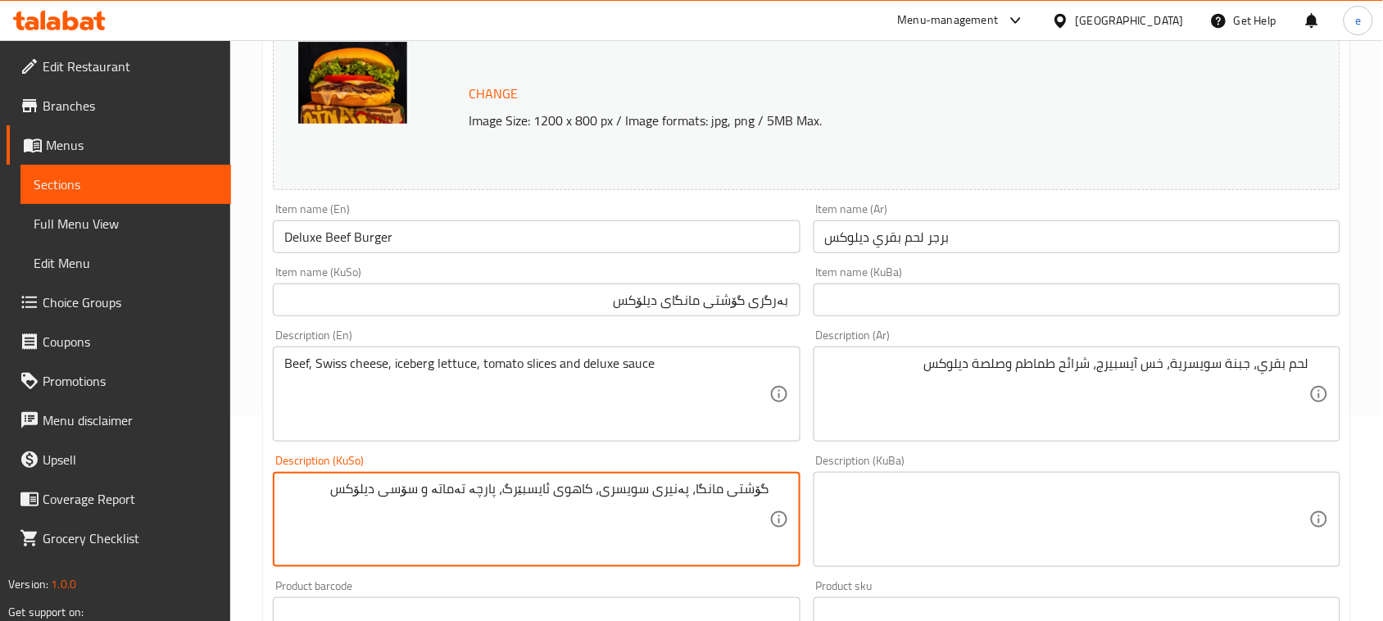
type textarea "گۆشتی مانگا، پەنیری سویسری، کاهوی ئایسبێرگ، پارچە تەماتە و سۆسی دیلۆکس"
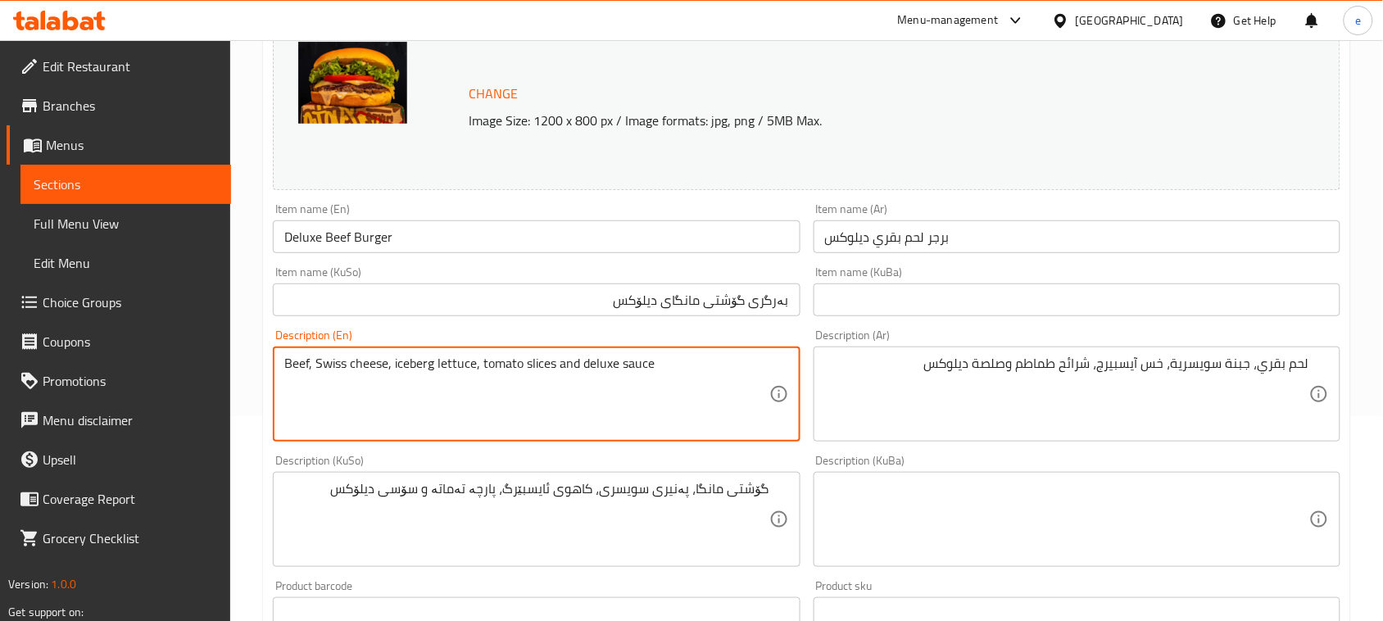
click at [403, 366] on textarea "Beef, Swiss cheese, iceberg lettuce, tomato slices and deluxe sauce" at bounding box center [526, 395] width 484 height 78
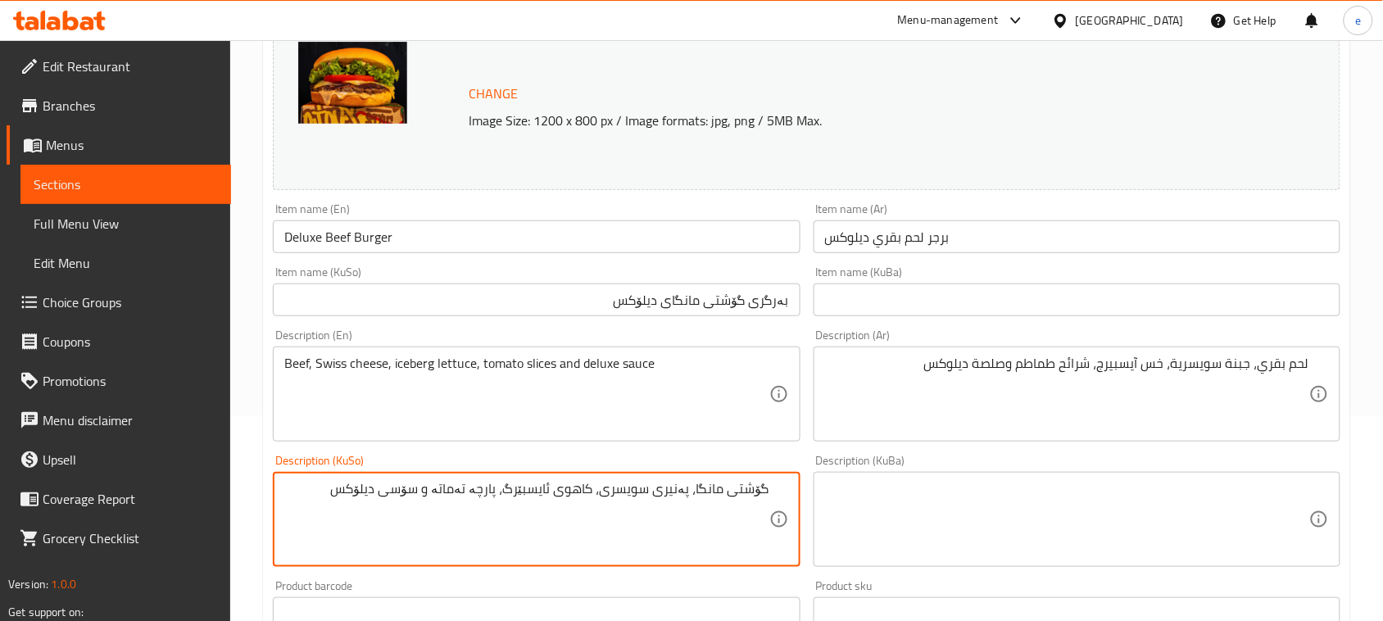
click at [508, 498] on textarea "گۆشتی مانگا، پەنیری سویسری، کاهوی ئایسبێرگ، پارچە تەماتە و سۆسی دیلۆکس" at bounding box center [526, 520] width 484 height 78
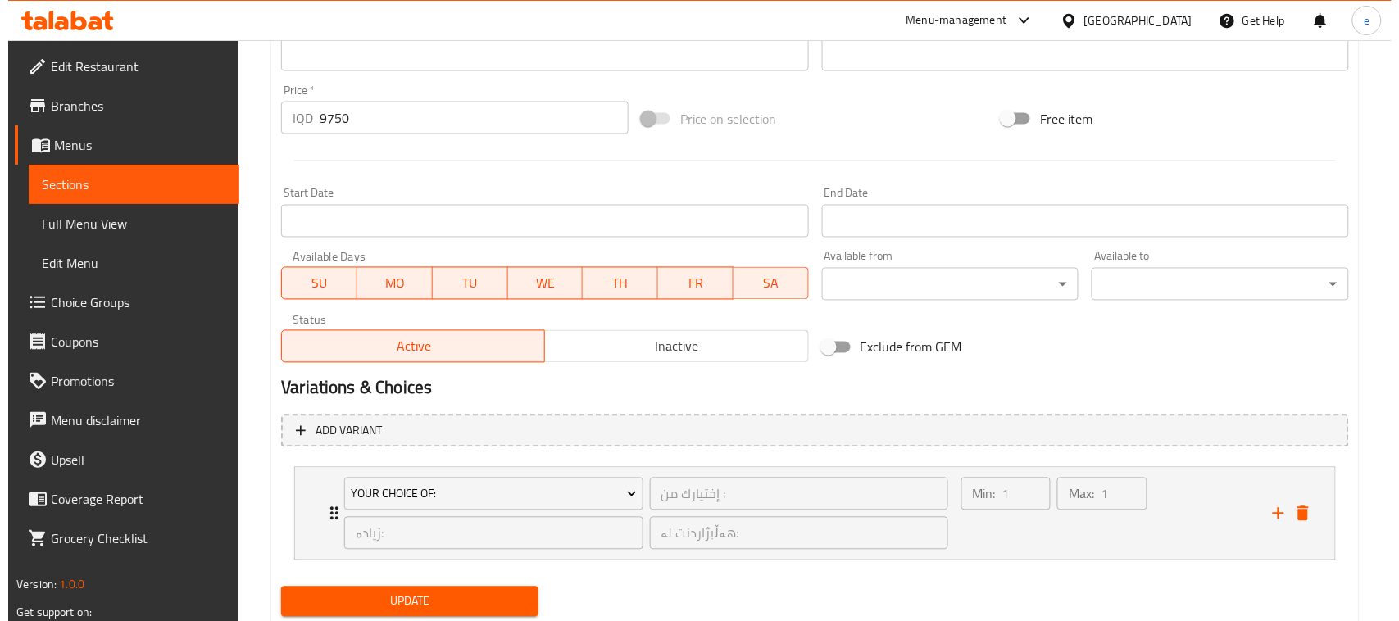
scroll to position [814, 0]
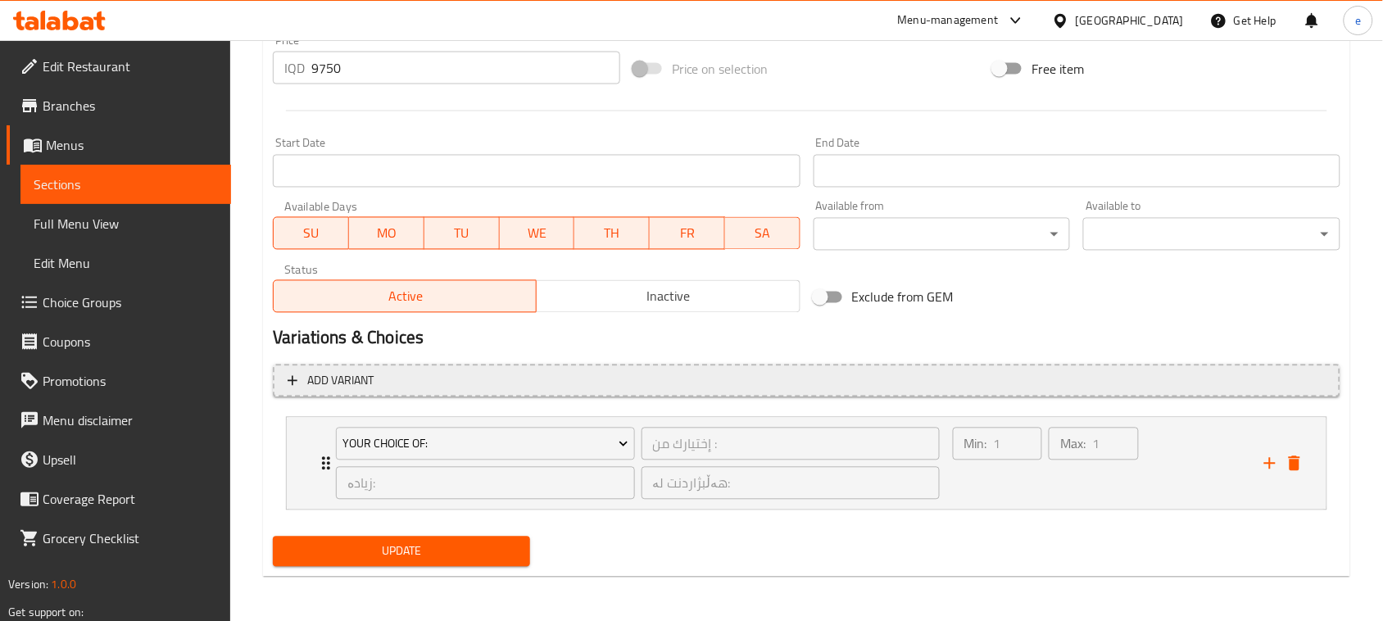
click at [613, 382] on span "Add variant" at bounding box center [807, 381] width 1038 height 20
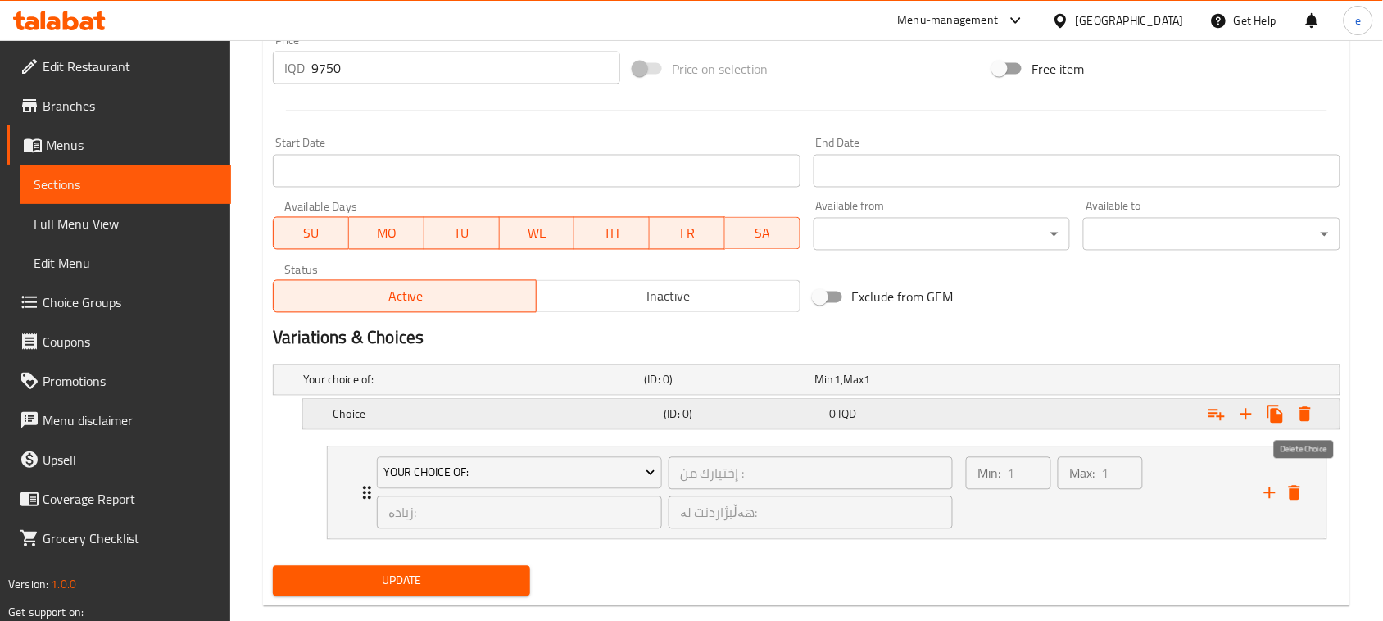
click at [1304, 416] on icon "Expand" at bounding box center [1305, 414] width 11 height 15
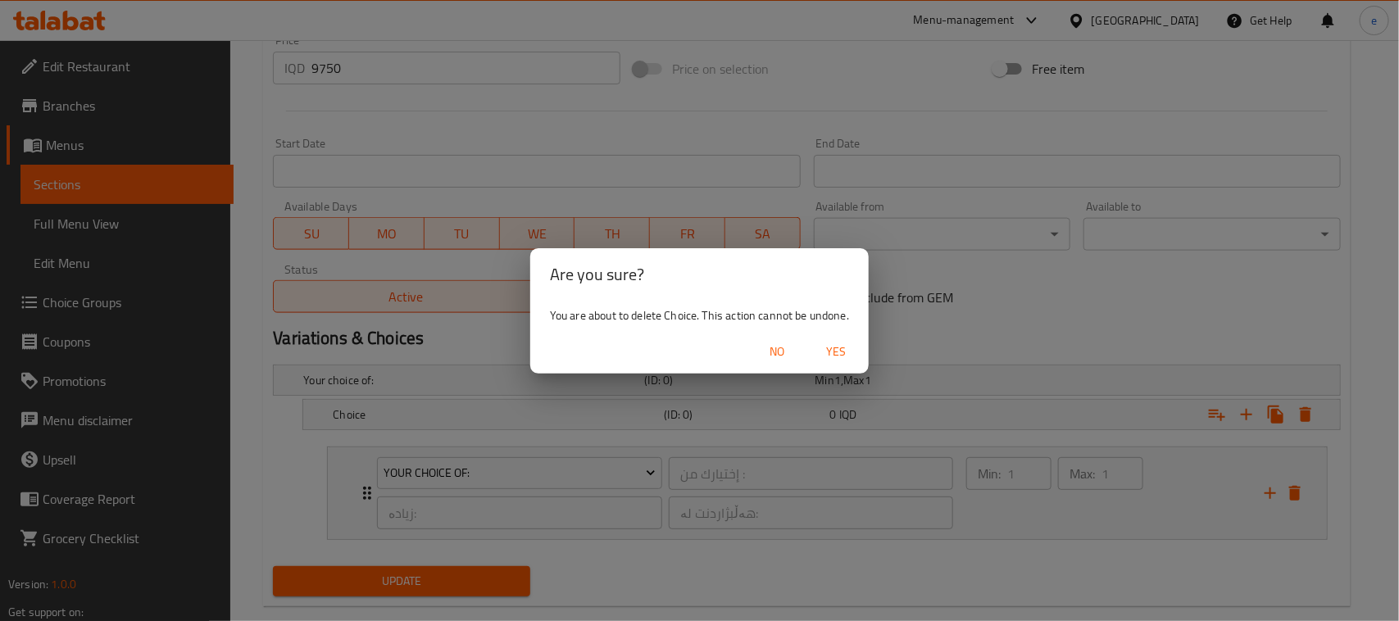
click at [825, 353] on span "Yes" at bounding box center [835, 352] width 39 height 20
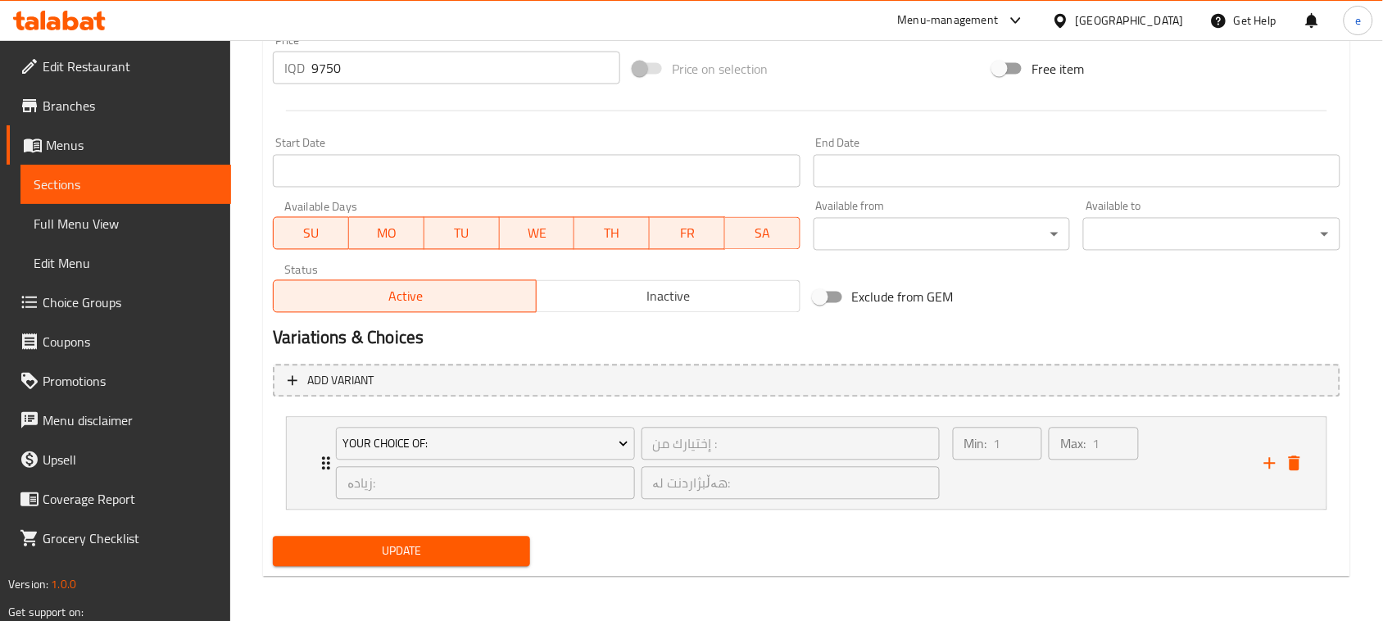
click at [422, 557] on span "Update" at bounding box center [401, 552] width 231 height 20
drag, startPoint x: 419, startPoint y: 0, endPoint x: 72, endPoint y: 293, distance: 453.7
click at [72, 293] on span "Choice Groups" at bounding box center [130, 303] width 175 height 20
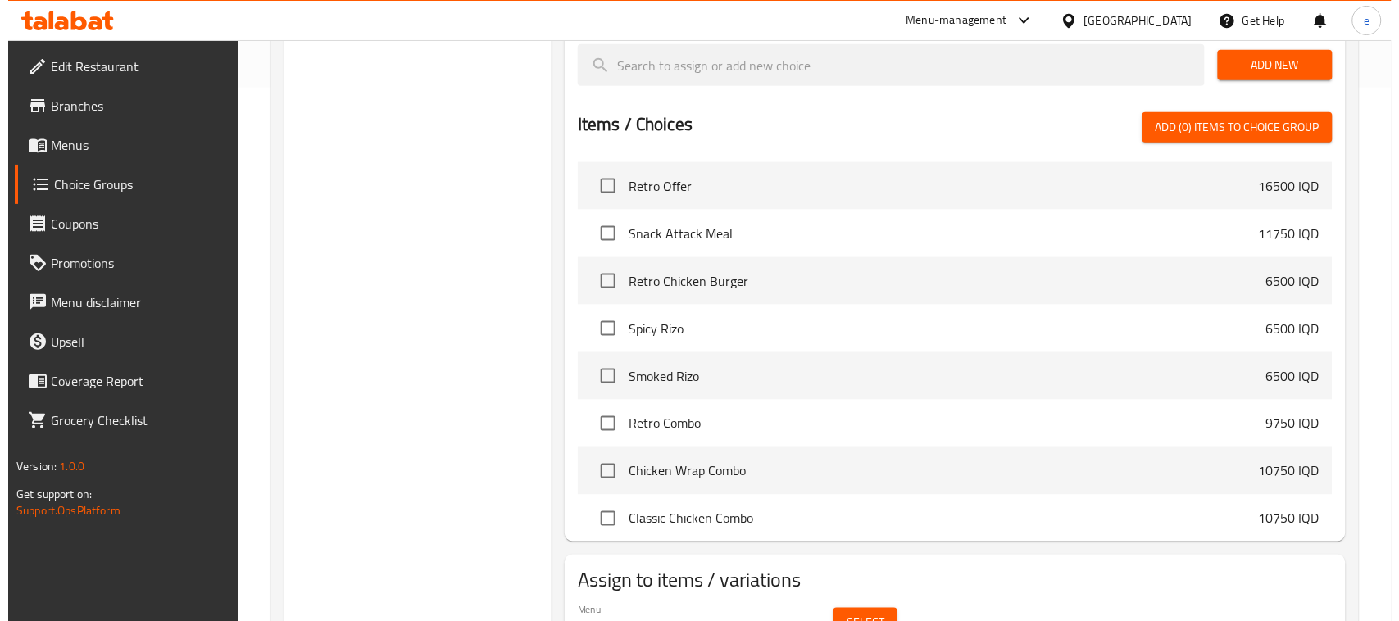
scroll to position [621, 0]
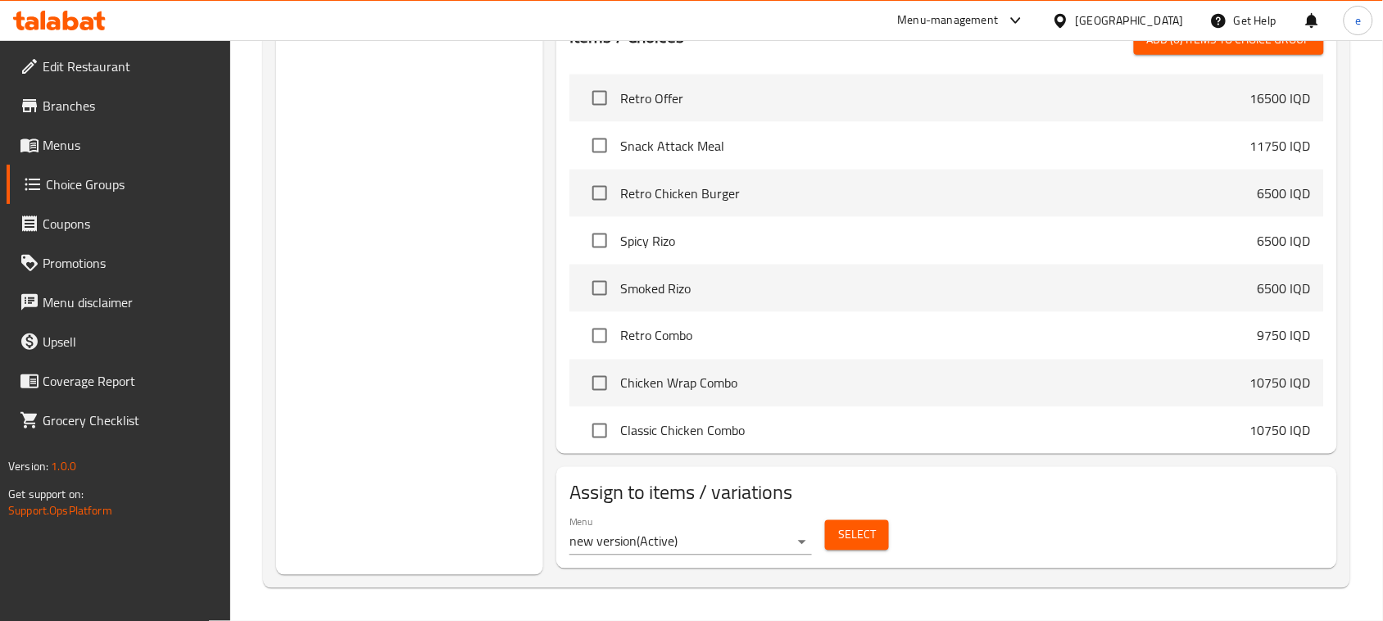
click at [859, 541] on span "Select" at bounding box center [857, 535] width 38 height 20
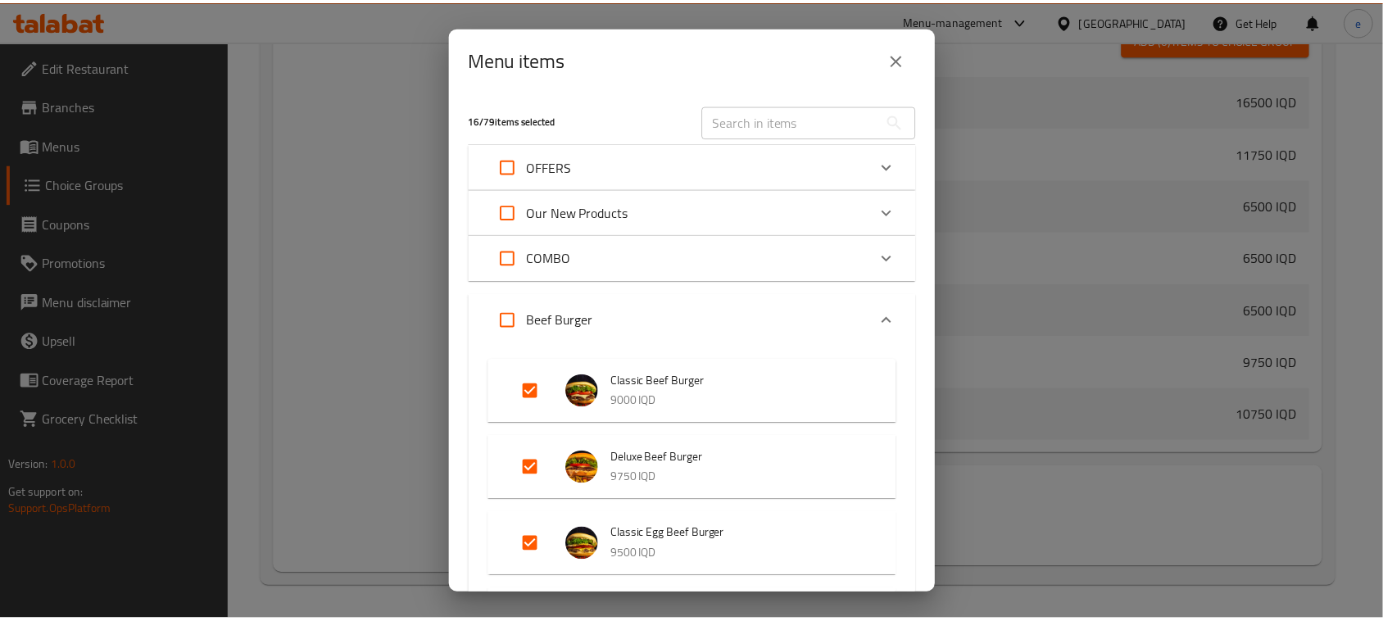
scroll to position [205, 0]
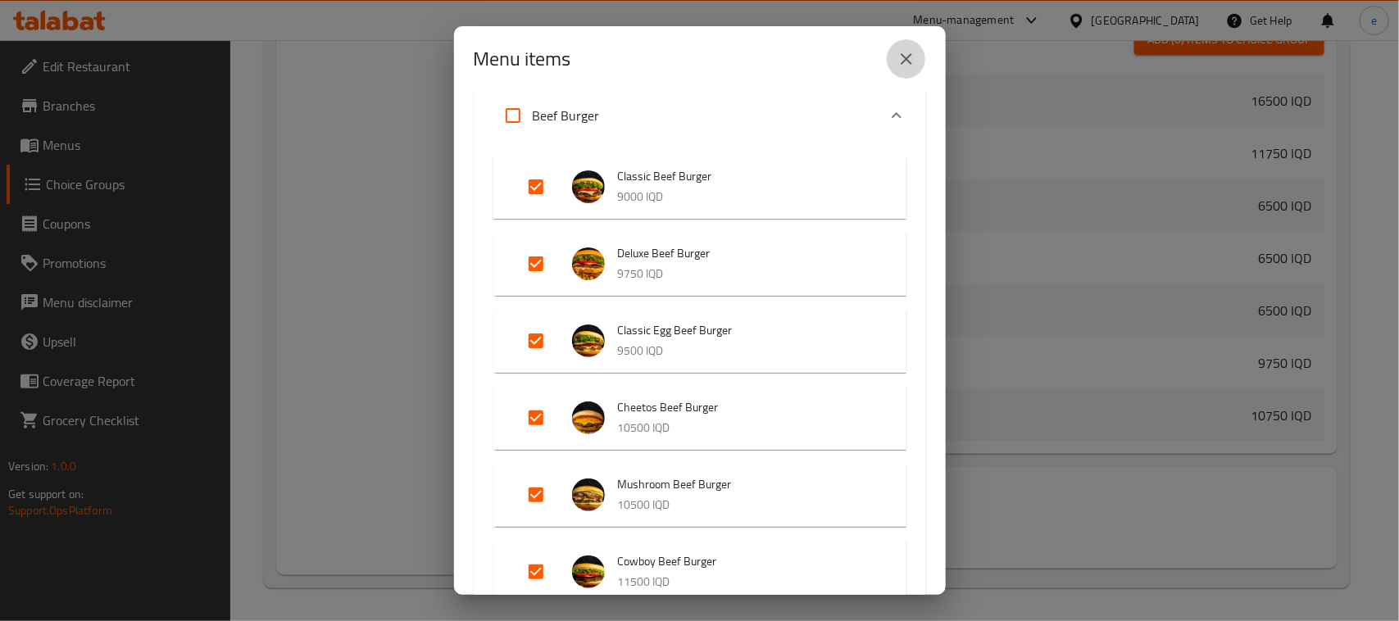
click at [899, 58] on icon "close" at bounding box center [907, 59] width 20 height 20
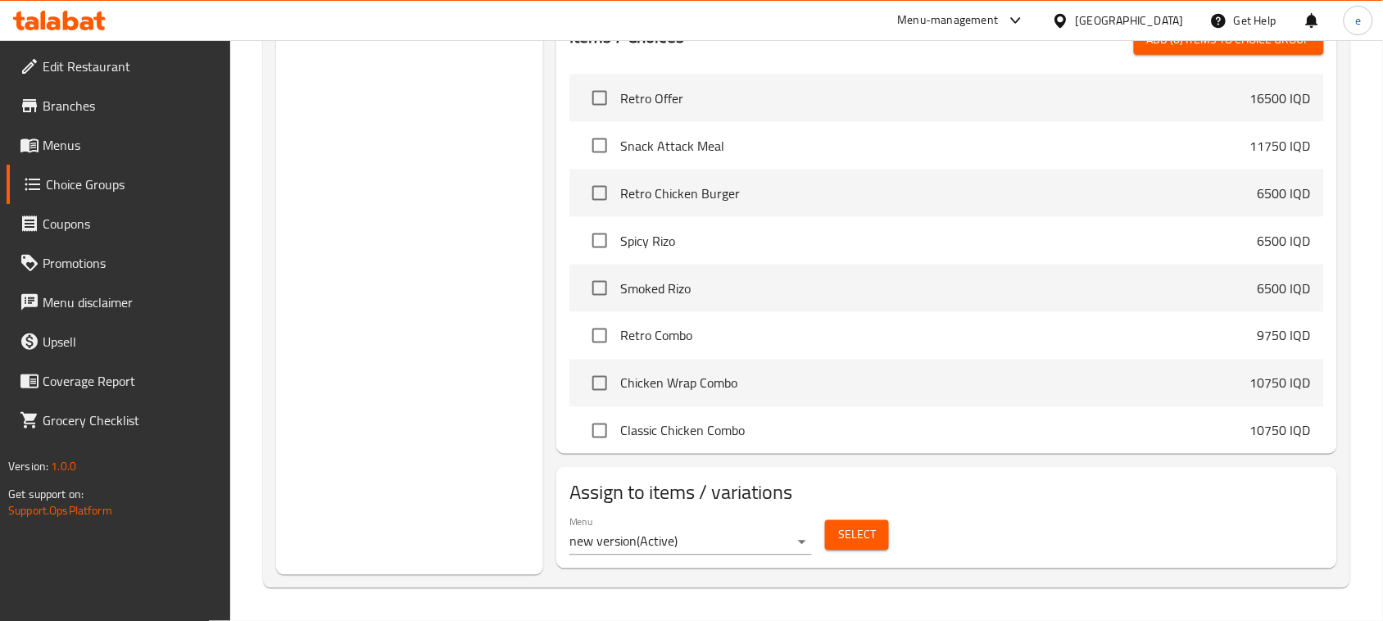
scroll to position [211, 0]
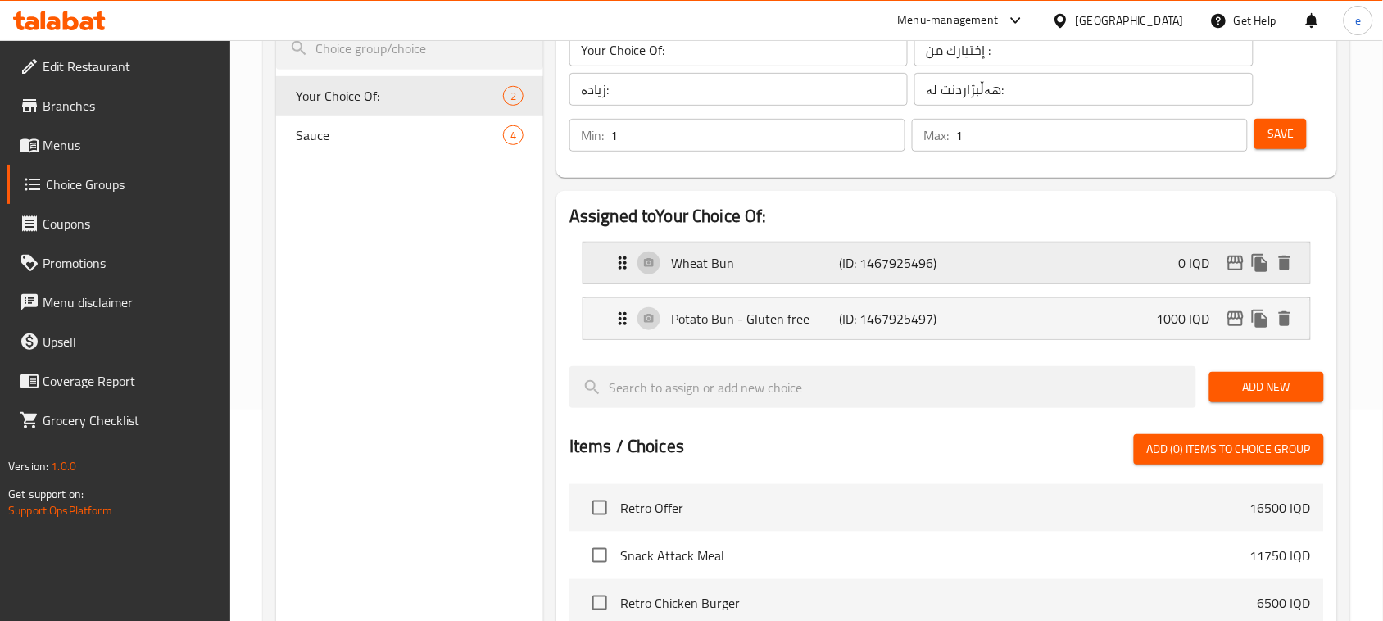
click at [974, 262] on div "Wheat Bun (ID: 1467925496) 0 IQD" at bounding box center [952, 263] width 678 height 41
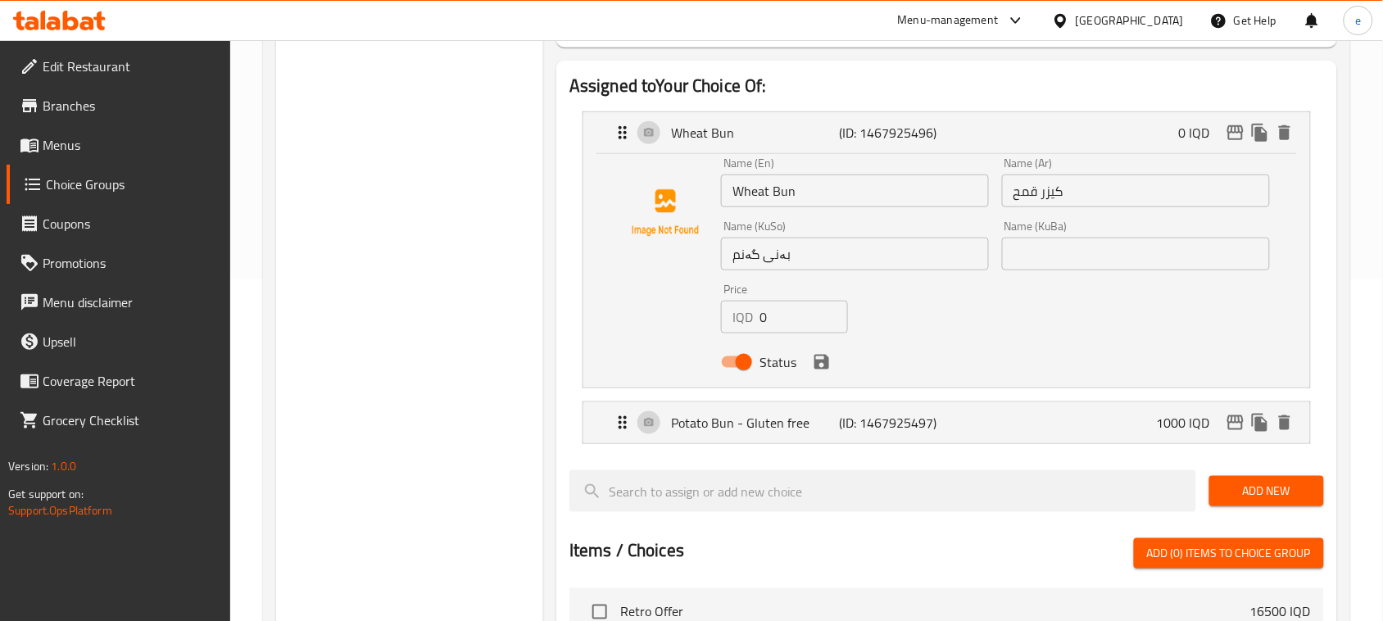
scroll to position [416, 0]
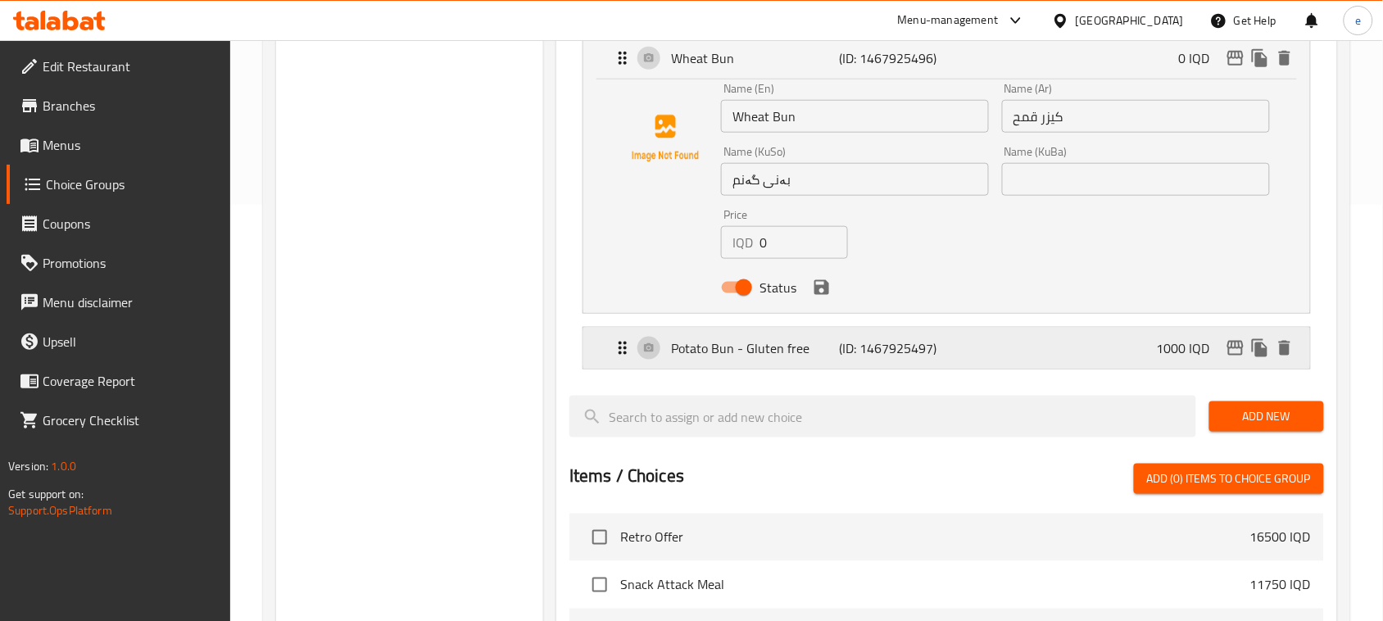
click at [936, 351] on p "(ID: 1467925497)" at bounding box center [895, 348] width 112 height 20
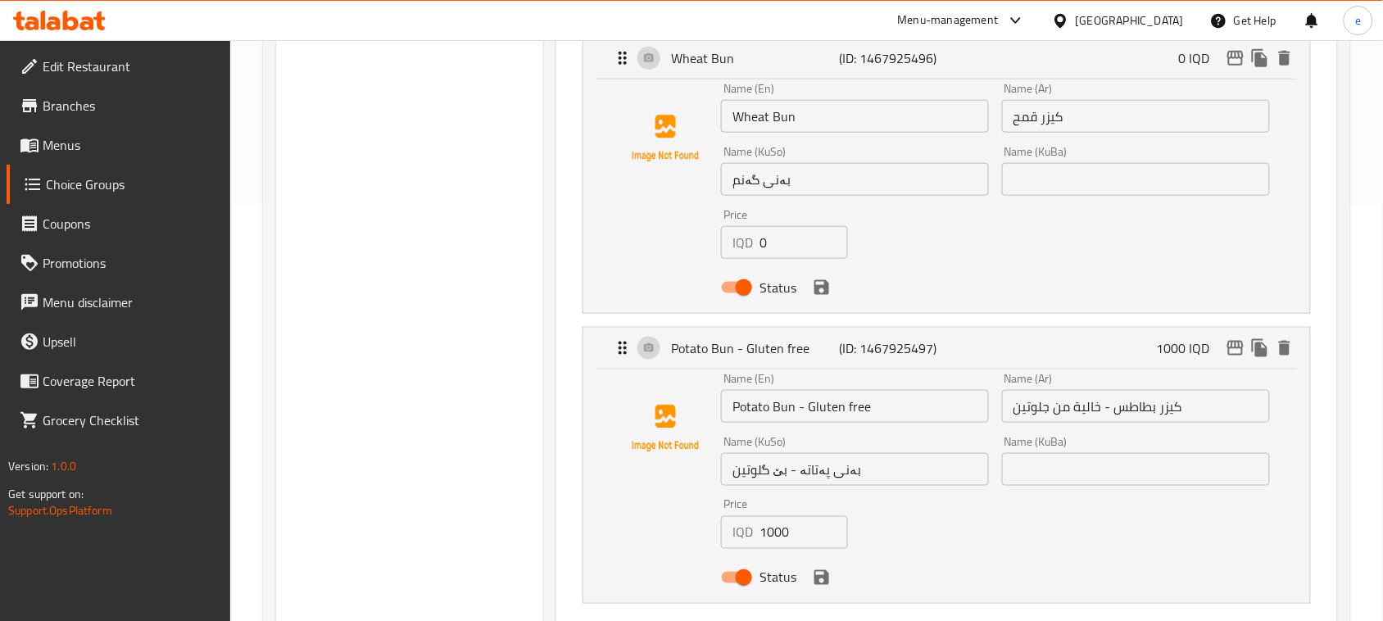
click at [825, 403] on input "Potato Bun - Gluten free" at bounding box center [855, 406] width 268 height 33
click at [497, 362] on div "Choice Groups Your Choice Of: 2 Sauce 4" at bounding box center [409, 509] width 267 height 1479
click at [75, 146] on span "Menus" at bounding box center [130, 145] width 175 height 20
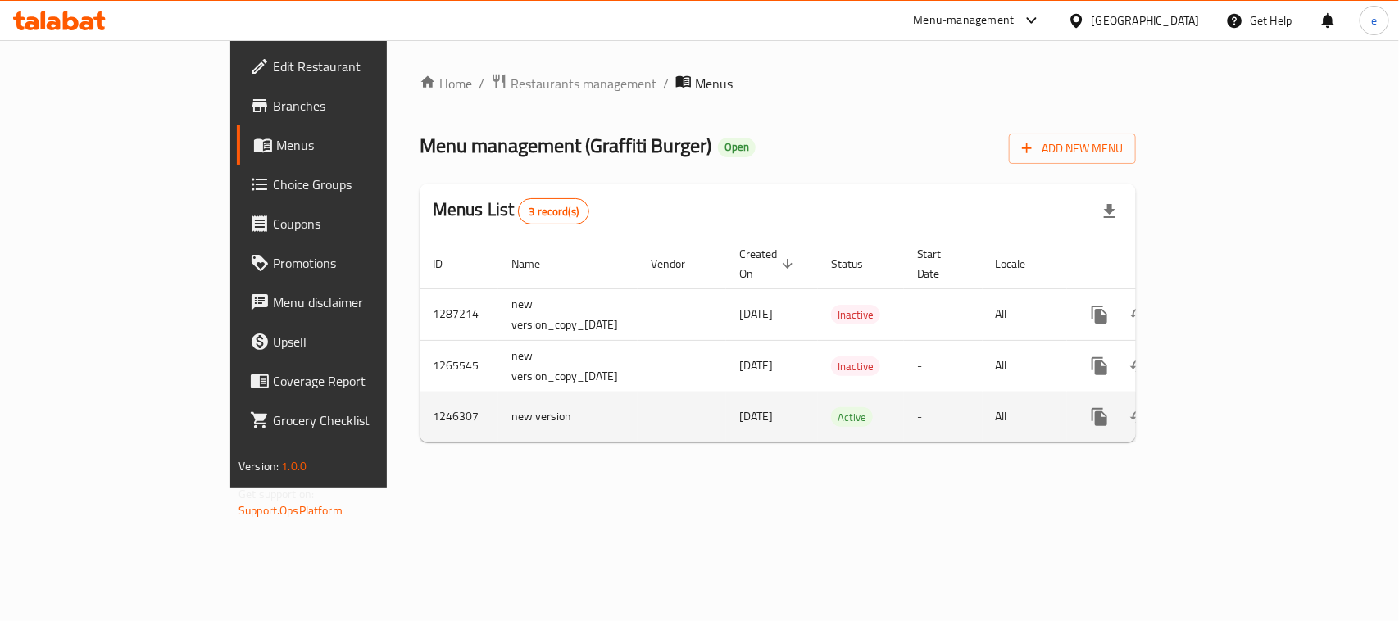
click at [1238, 399] on link "enhanced table" at bounding box center [1217, 417] width 39 height 39
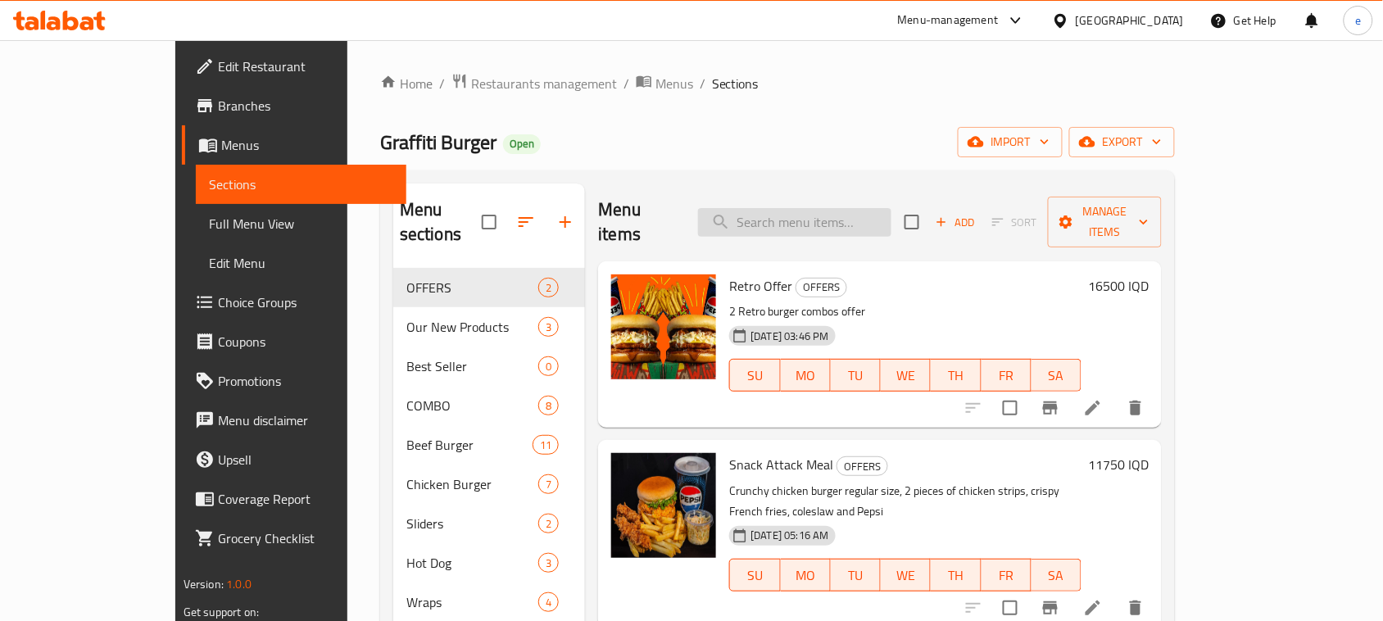
click at [843, 214] on input "search" at bounding box center [794, 222] width 193 height 29
paste input "Deluxe Beef Burger"
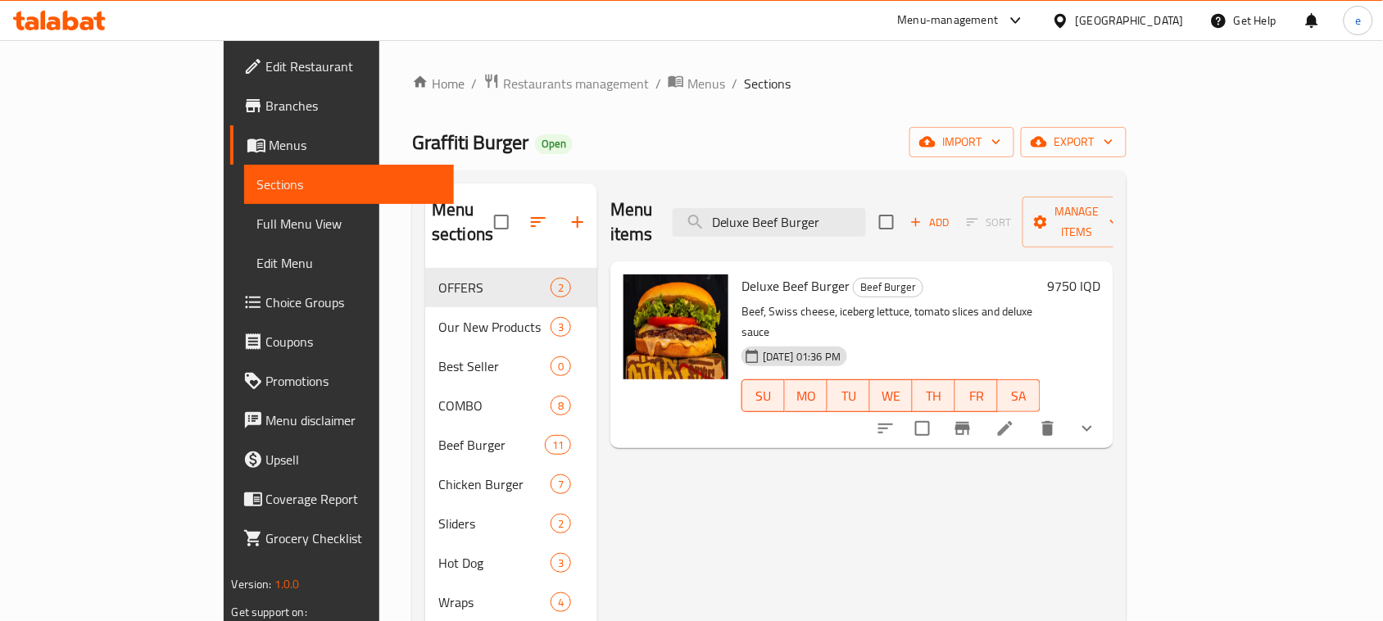
type input "Deluxe Beef Burger"
click at [1015, 419] on icon at bounding box center [1006, 429] width 20 height 20
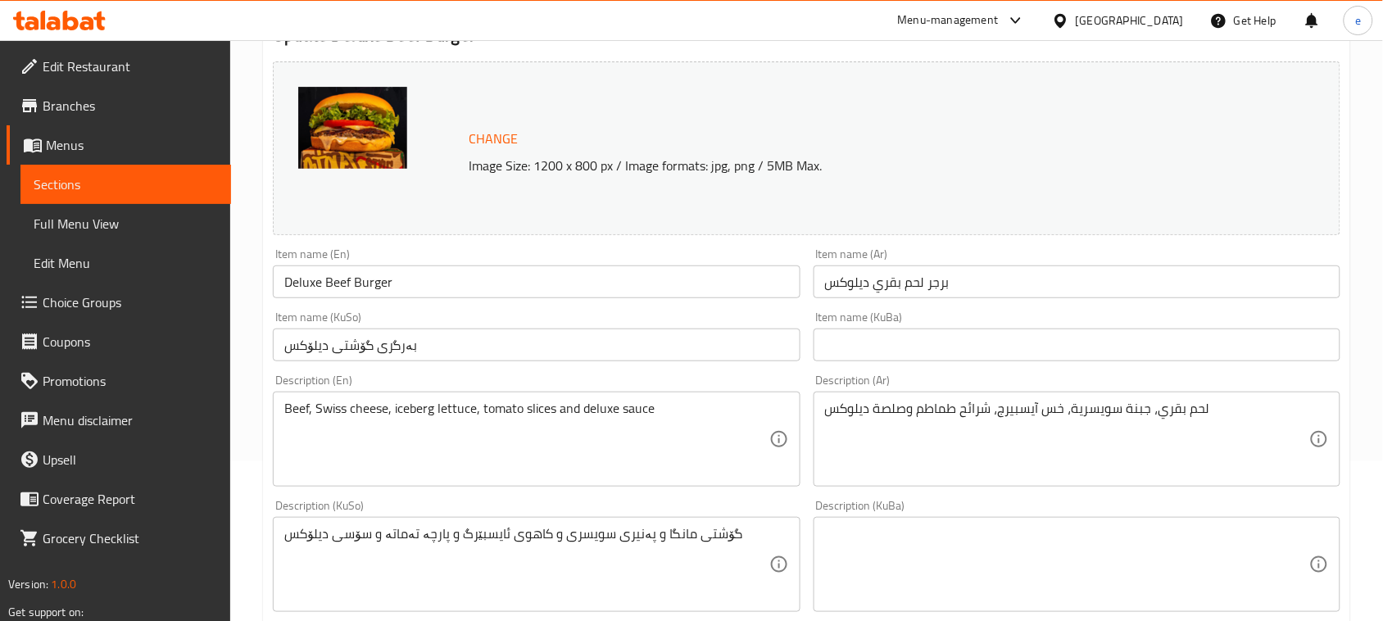
scroll to position [205, 0]
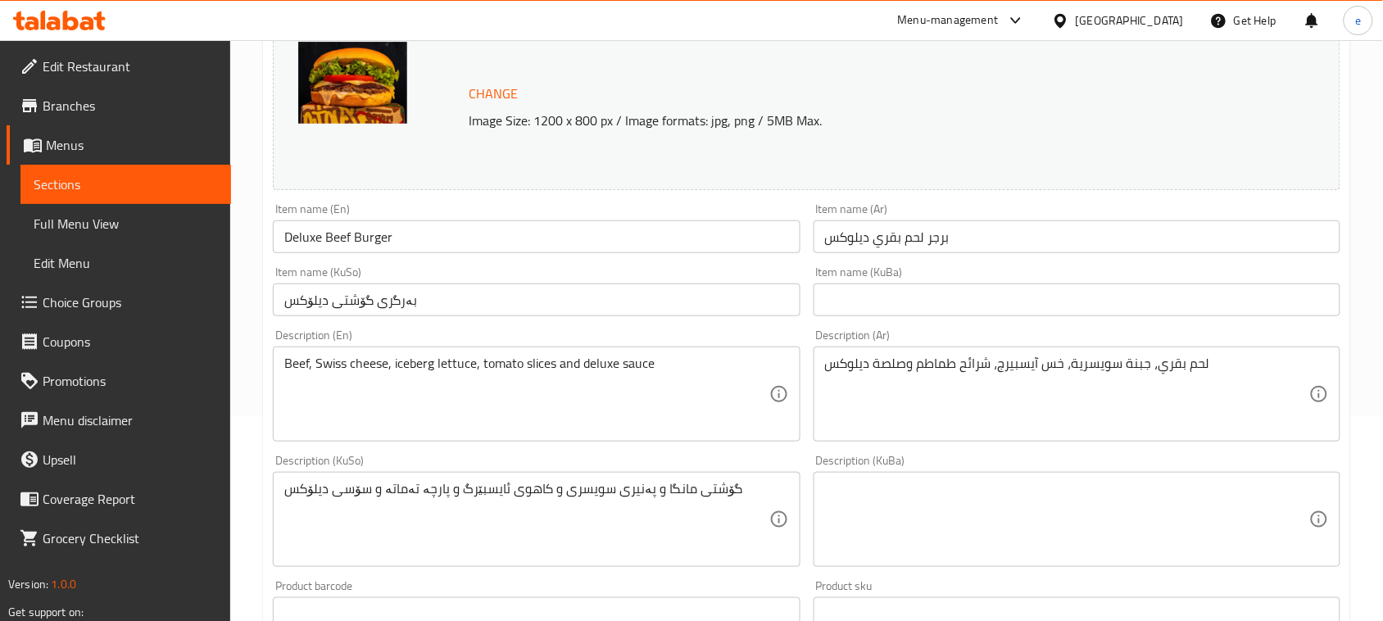
click at [481, 303] on input "بەرگری گۆشتی دیلۆکس" at bounding box center [536, 300] width 527 height 33
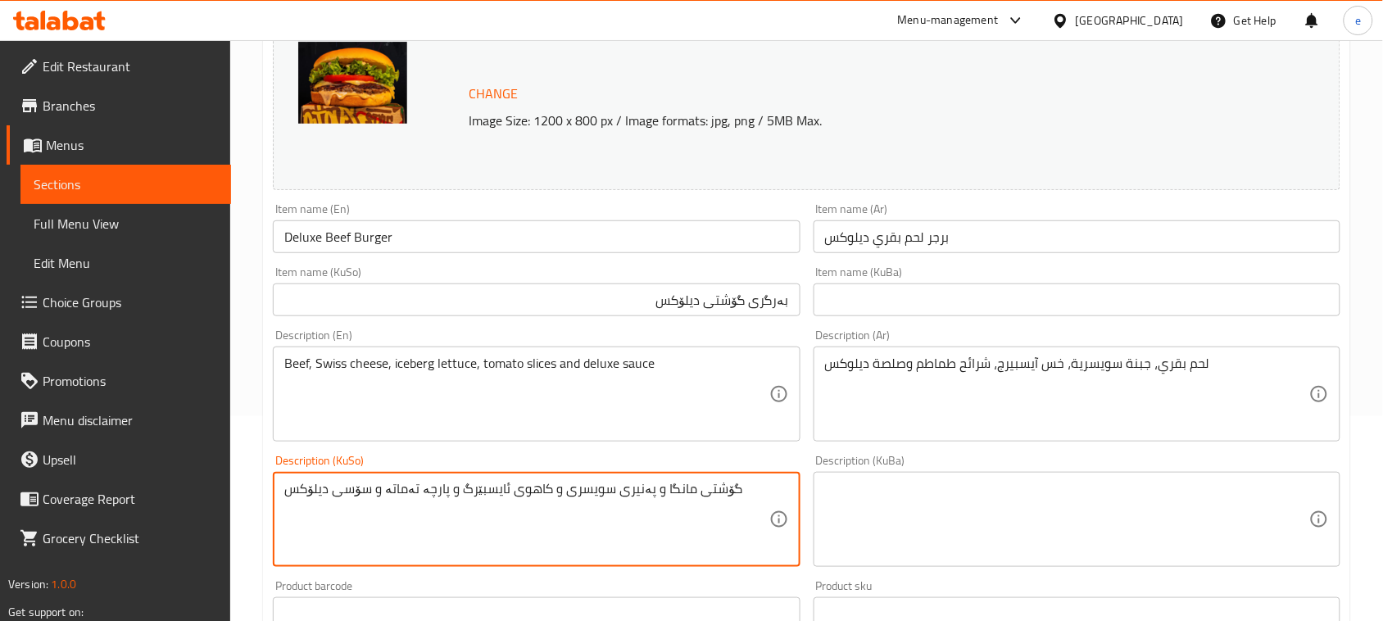
drag, startPoint x: 652, startPoint y: 492, endPoint x: 775, endPoint y: 493, distance: 123.8
click at [727, 305] on input "بەرگری گۆشتی دیلۆکس" at bounding box center [536, 300] width 527 height 33
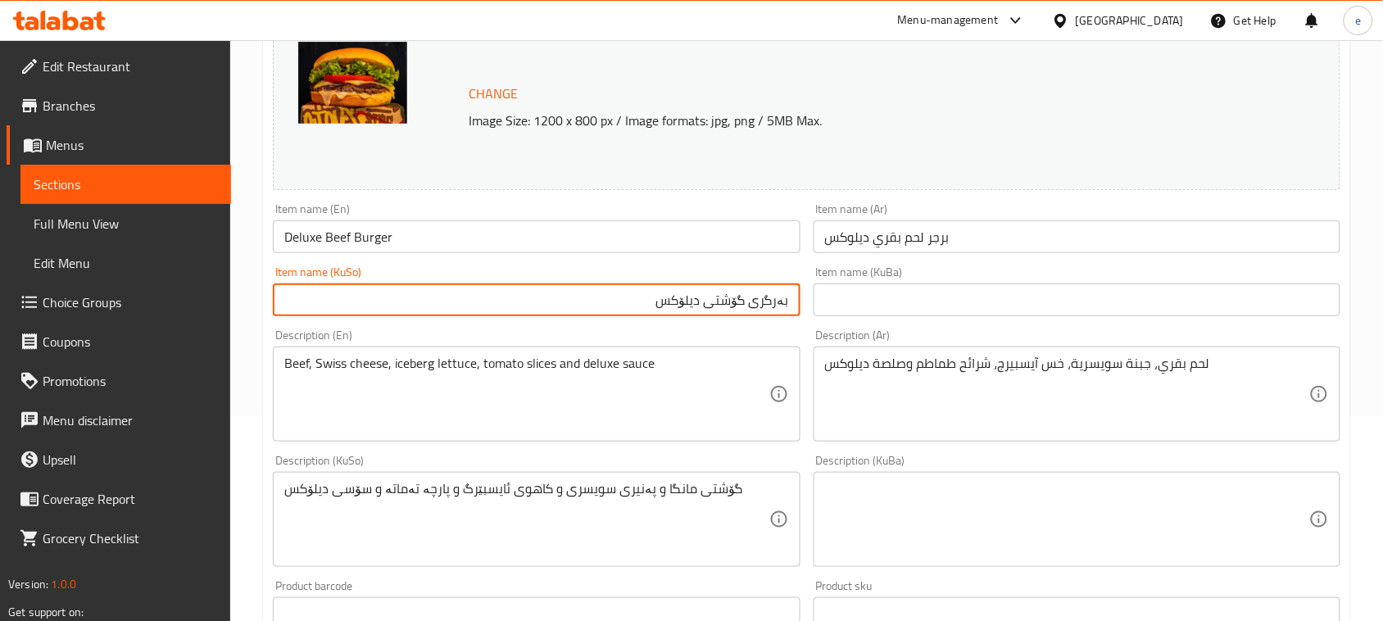
paste input "مانگا"
type input "بەرگری گۆشتی مانگای دیلۆکس"
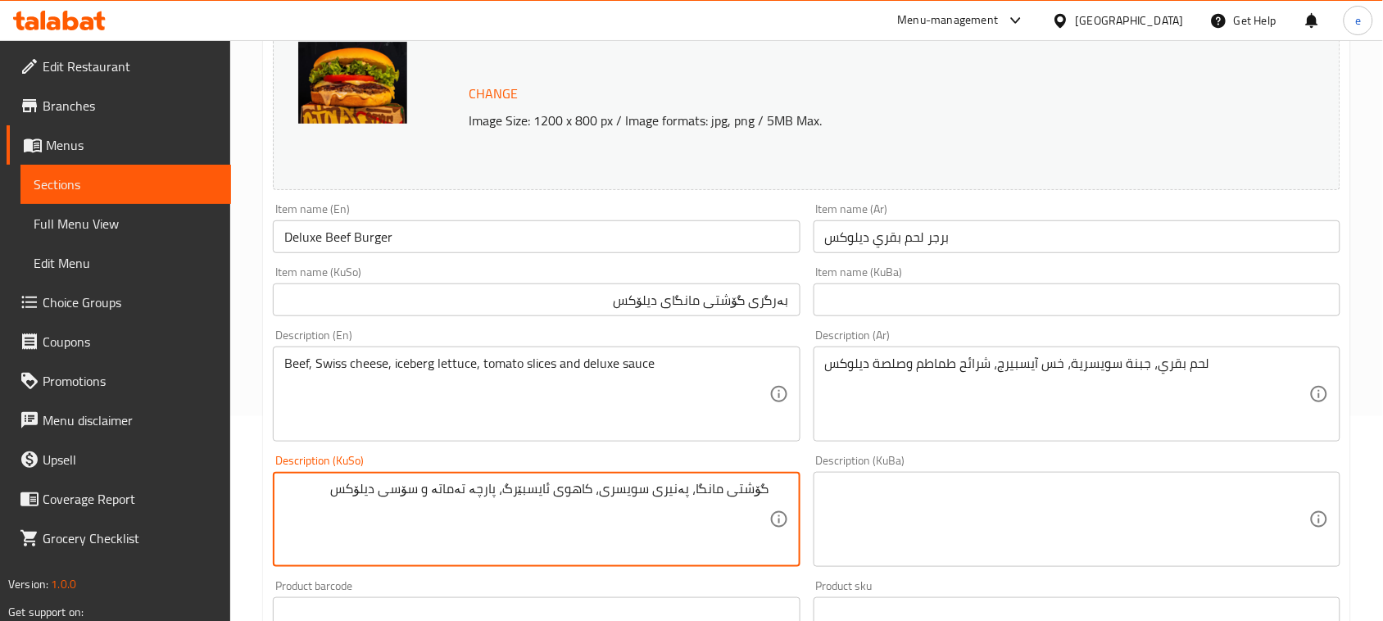
type textarea "گۆشتی مانگا، پەنیری سویسری، کاهوی ئایسبێرگ، پارچە تەماتە و سۆسی دیلۆکس"
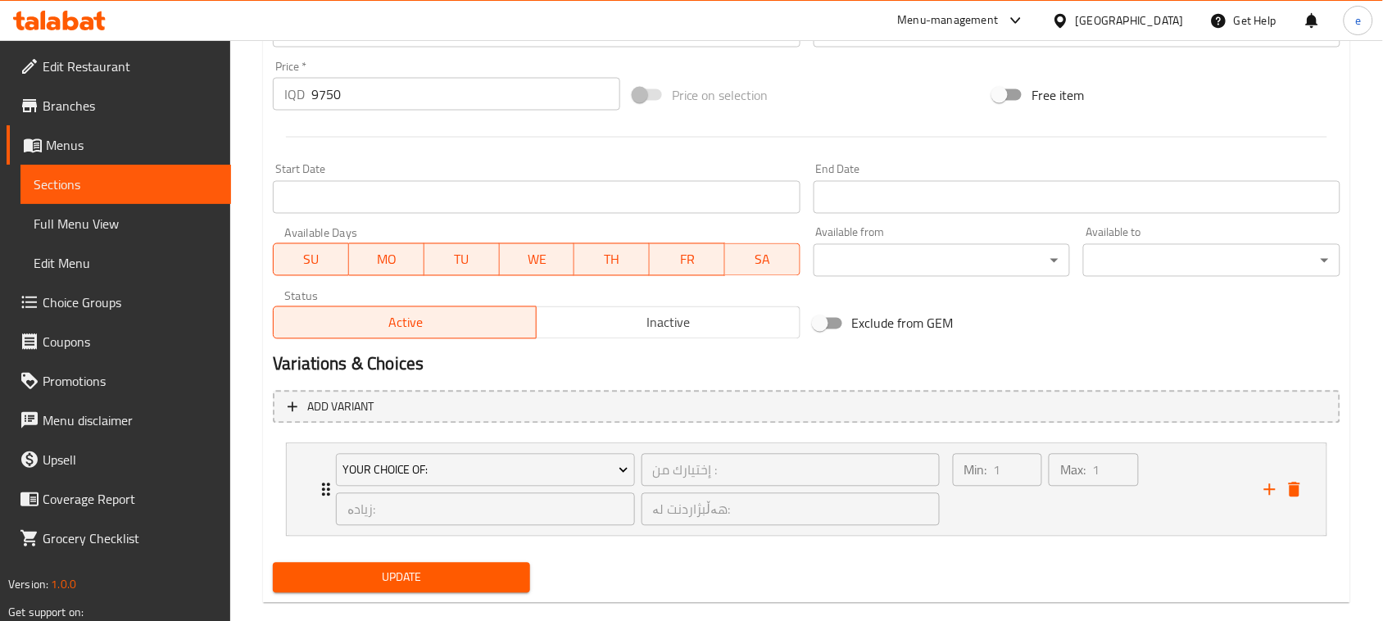
scroll to position [814, 0]
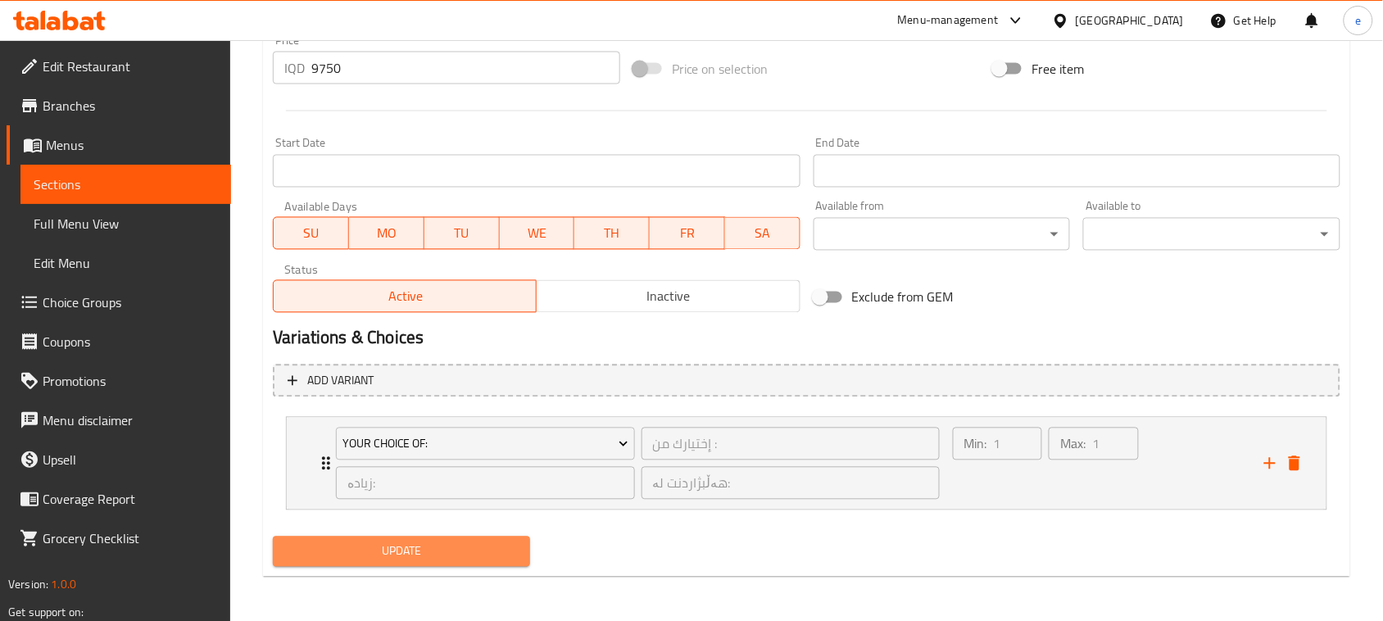
click at [422, 552] on span "Update" at bounding box center [401, 552] width 231 height 20
